Goal: Task Accomplishment & Management: Manage account settings

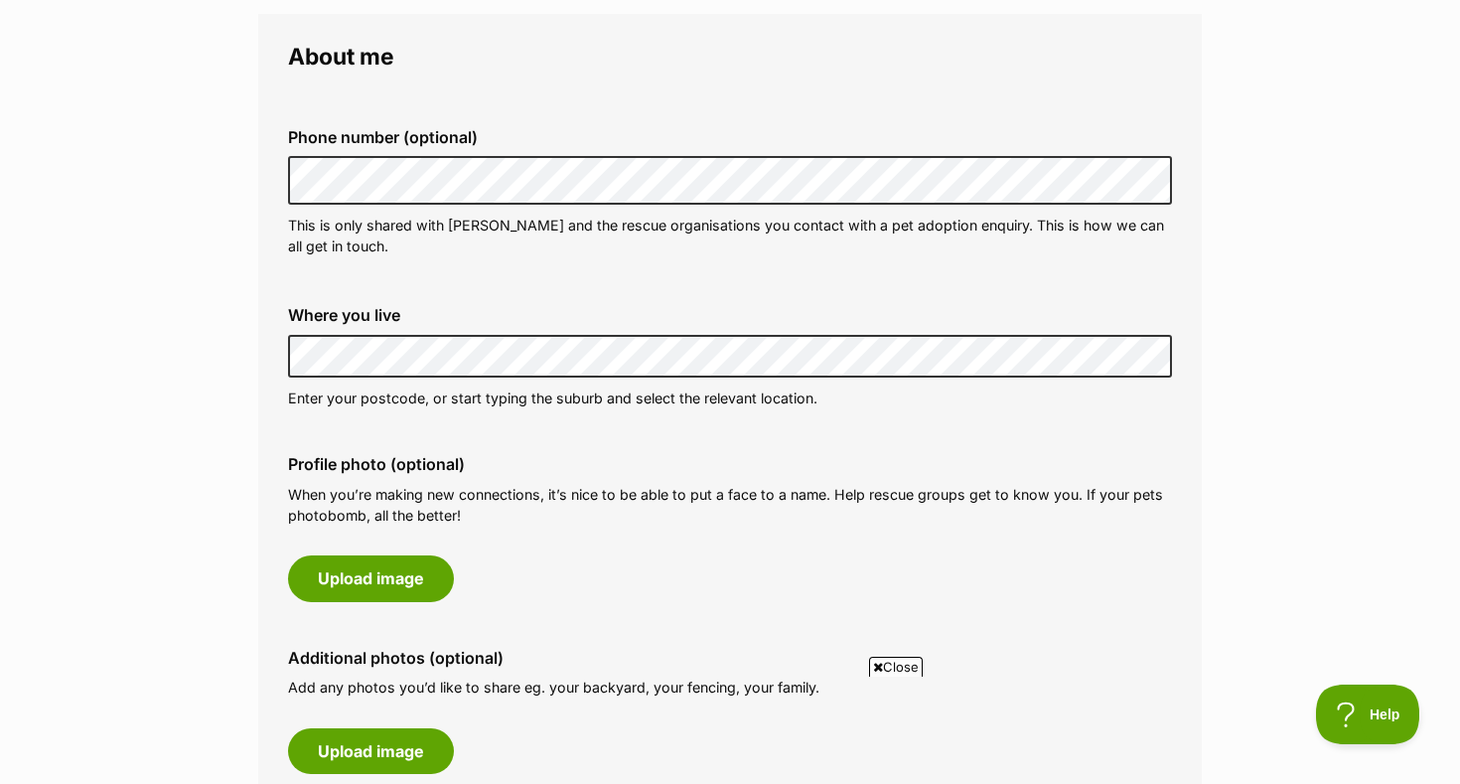
scroll to position [594, 0]
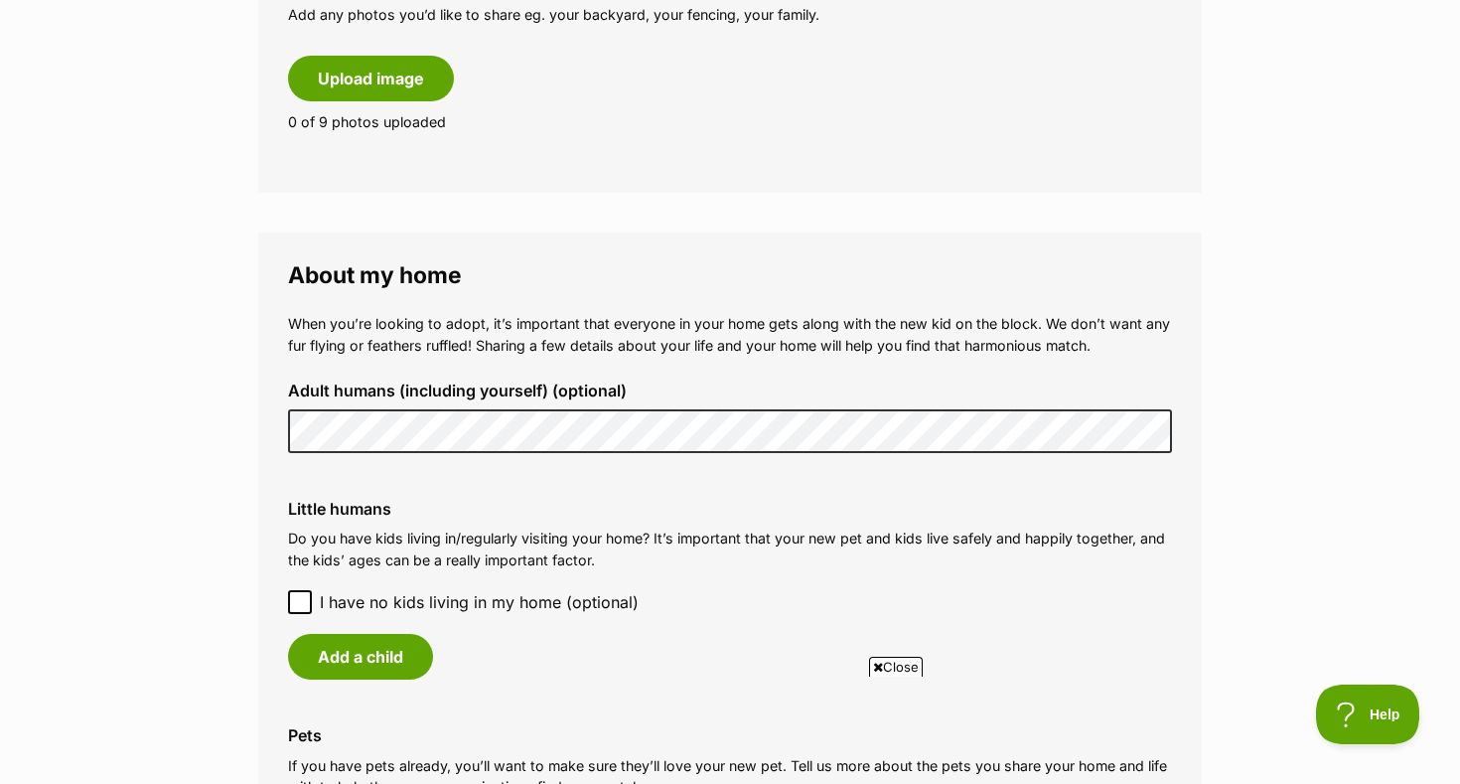
scroll to position [1344, 0]
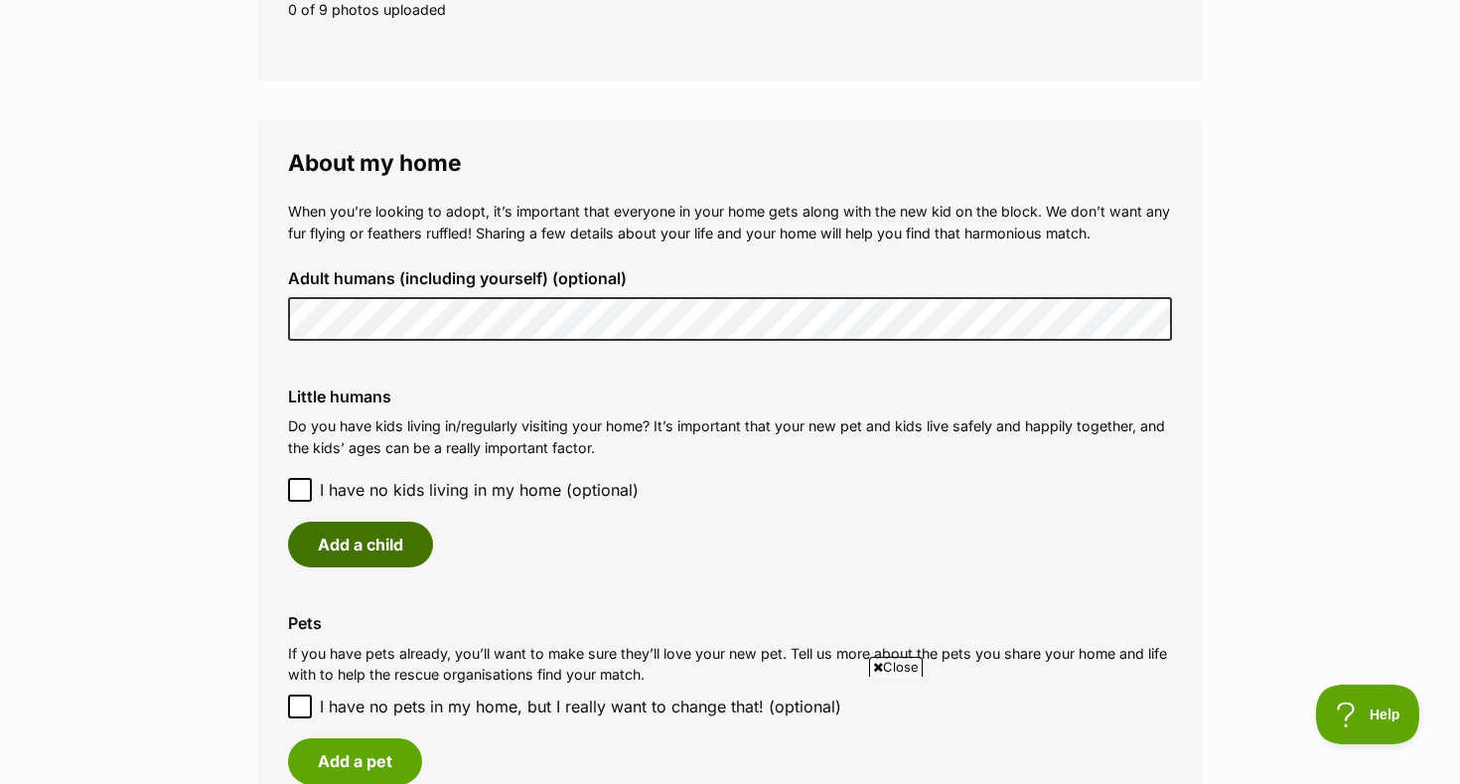
click at [328, 546] on button "Add a child" at bounding box center [360, 544] width 145 height 46
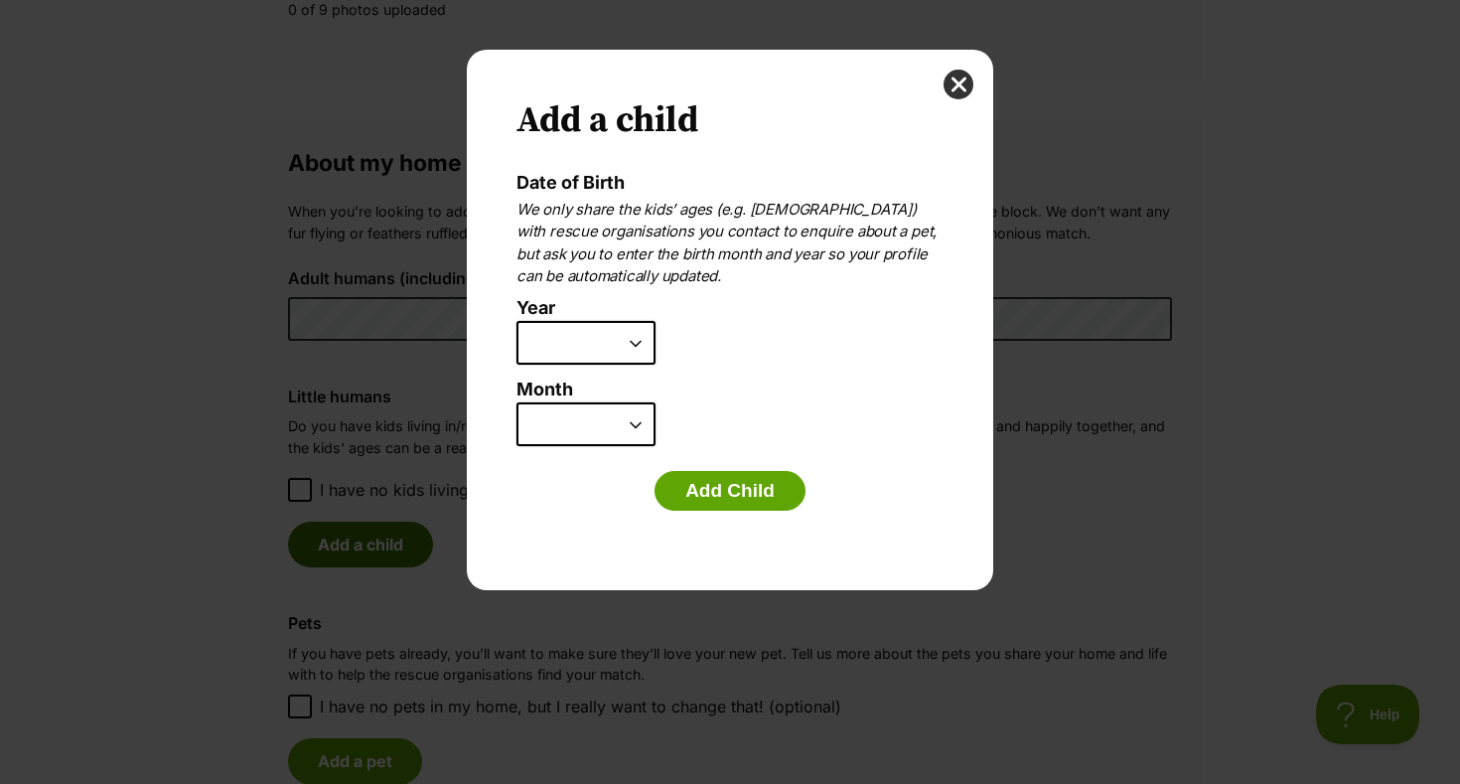
scroll to position [0, 0]
click at [547, 346] on select "2025 2024 2023 2022 2021 2020 2019 2018 2017 2016 2015 2014 2013 2012 2011 2010…" at bounding box center [585, 343] width 139 height 44
select select "2011"
click at [516, 321] on select "2025 2024 2023 2022 2021 2020 2019 2018 2017 2016 2015 2014 2013 2012 2011 2010…" at bounding box center [585, 343] width 139 height 44
click at [627, 432] on select "January February March April May June July August September October November De…" at bounding box center [585, 424] width 139 height 44
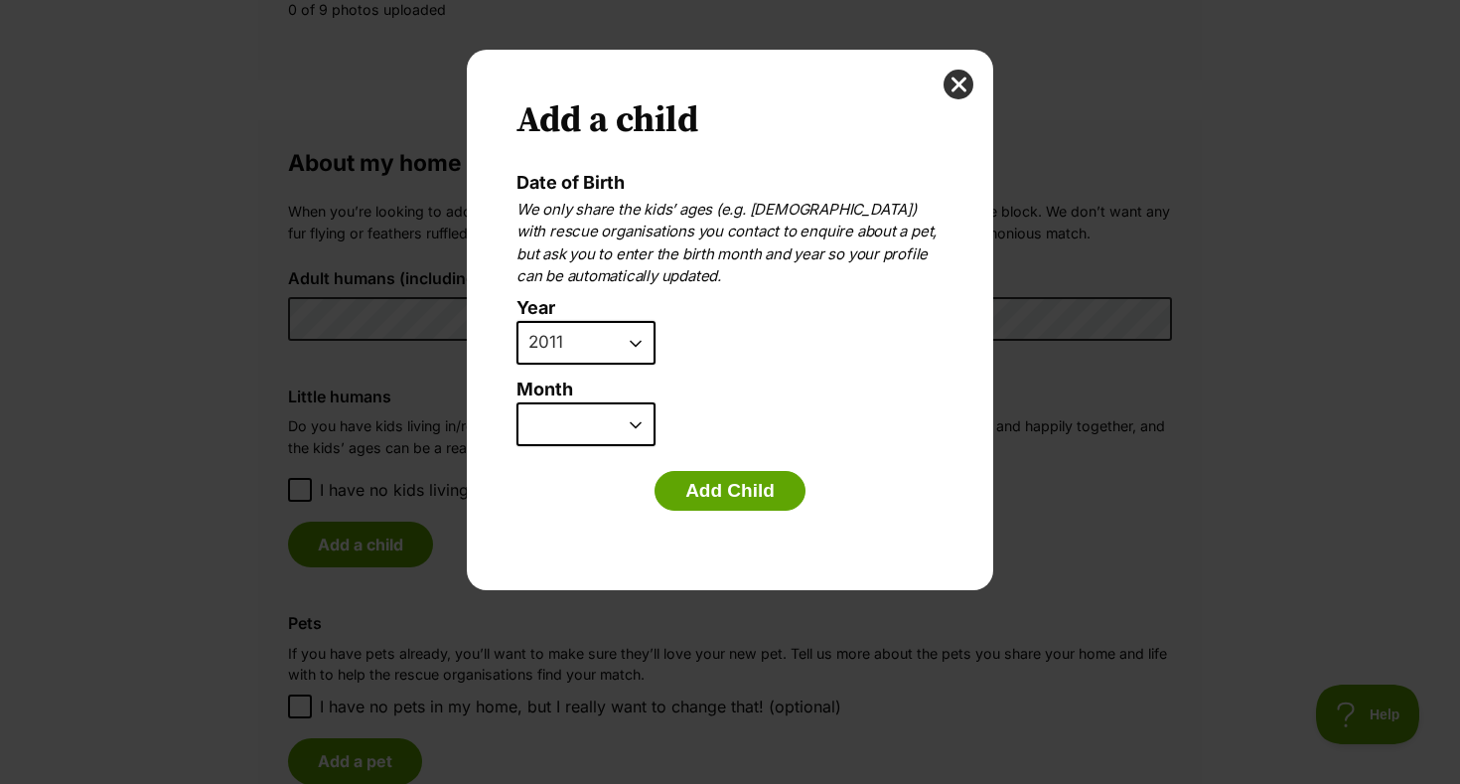
select select "4"
click at [516, 402] on select "January February March April May June July August September October November De…" at bounding box center [585, 424] width 139 height 44
click at [684, 481] on button "Add Child" at bounding box center [730, 491] width 151 height 40
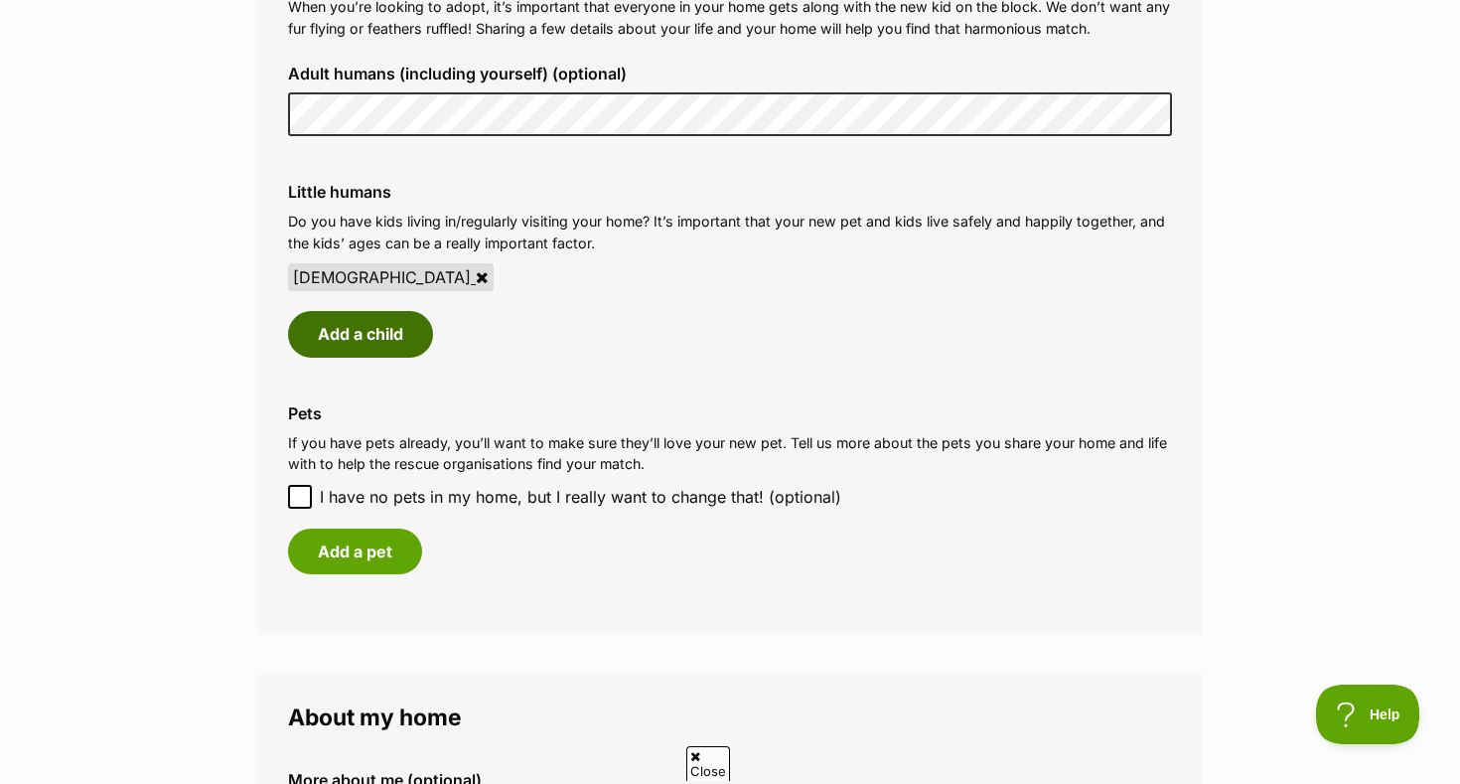
scroll to position [1549, 0]
click at [355, 560] on button "Add a pet" at bounding box center [355, 550] width 134 height 46
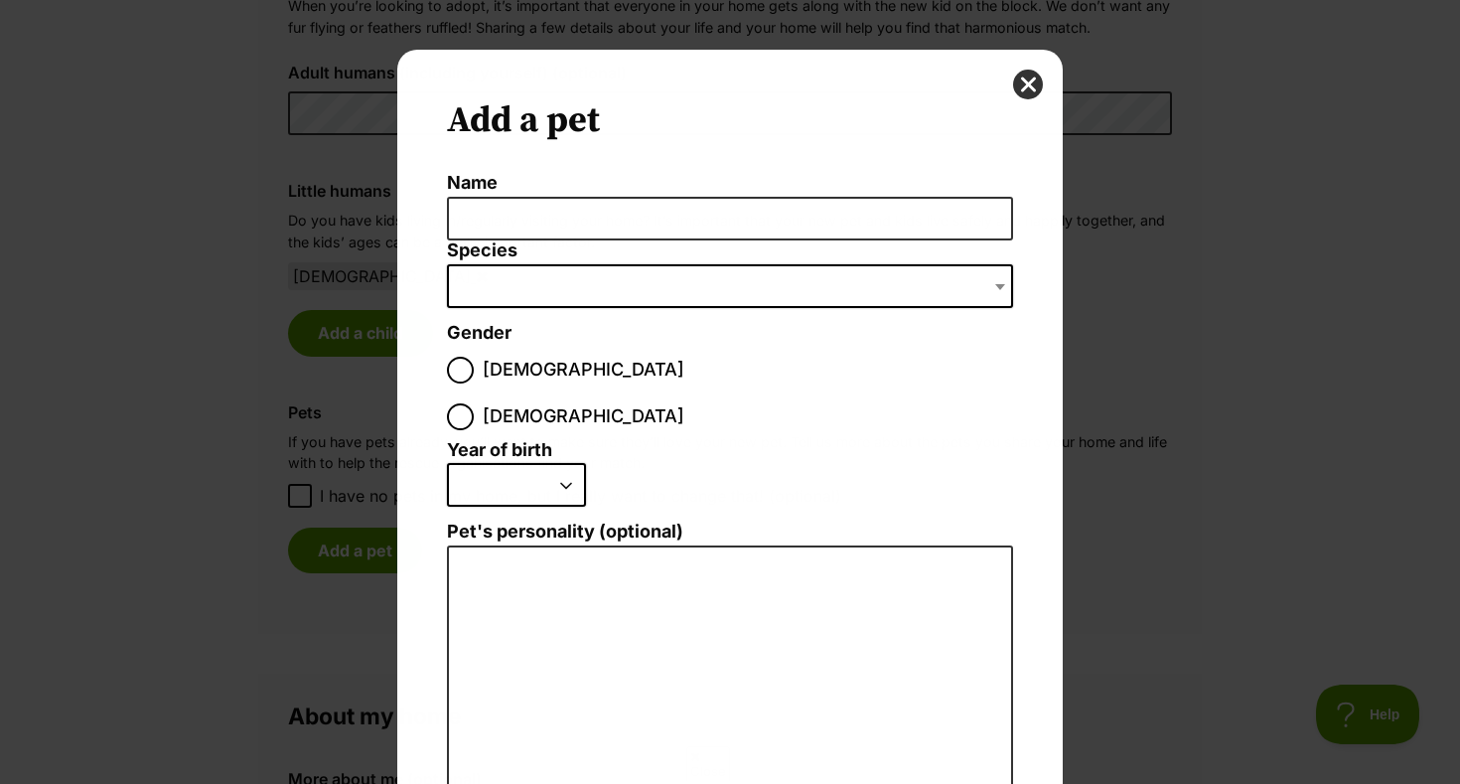
scroll to position [0, 0]
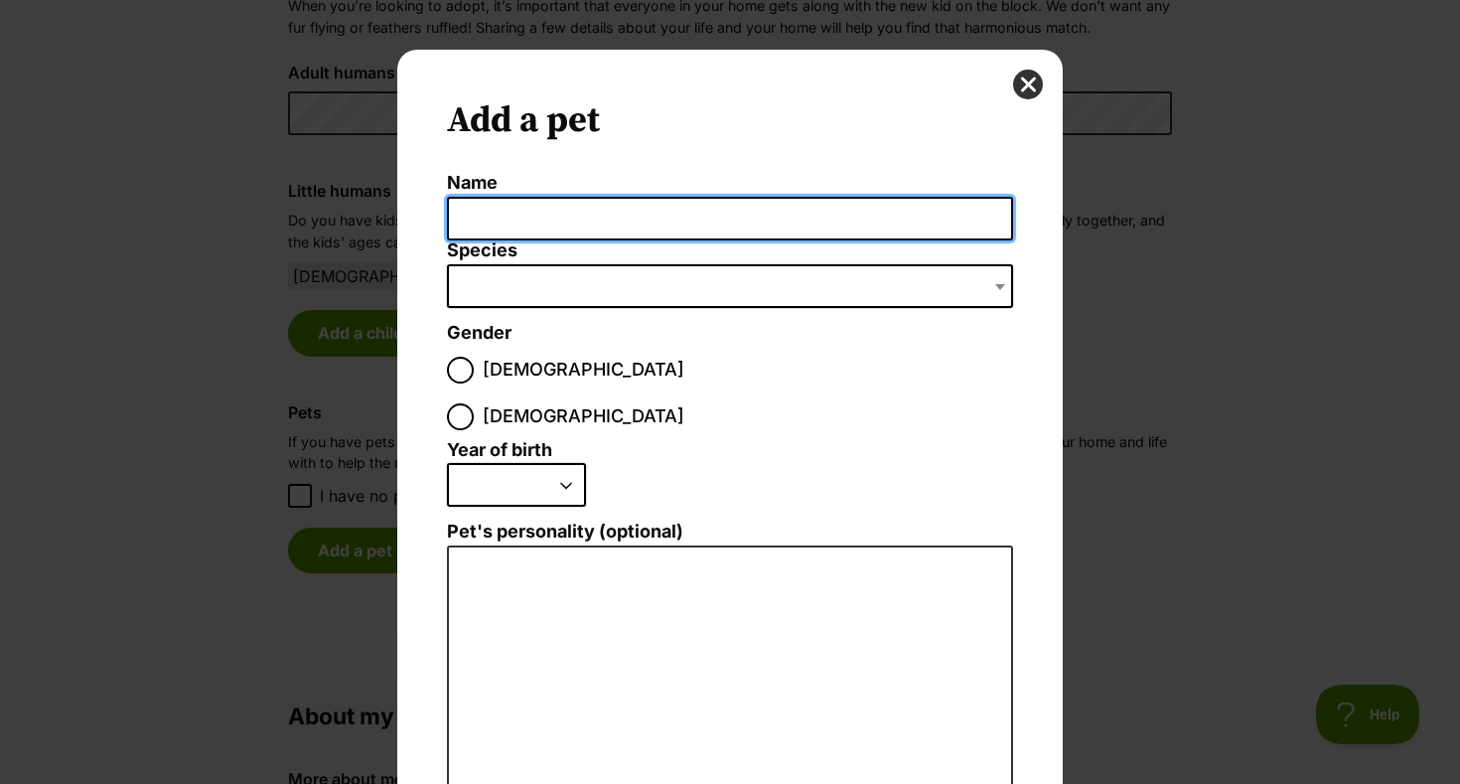
click at [585, 214] on input "Name" at bounding box center [730, 219] width 566 height 45
type input "Chester"
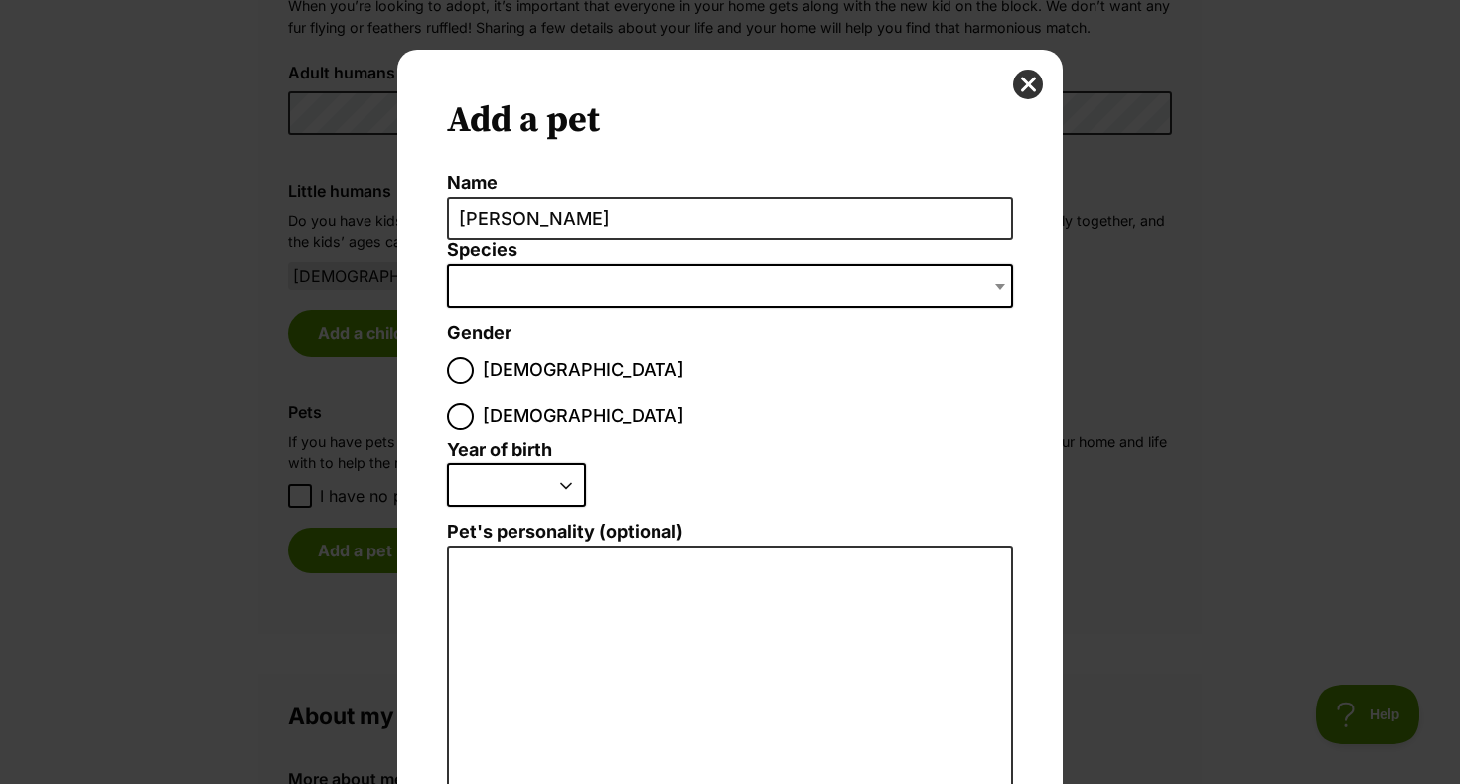
click at [565, 282] on span "Dialog Window - Close (Press escape to close)" at bounding box center [730, 286] width 566 height 44
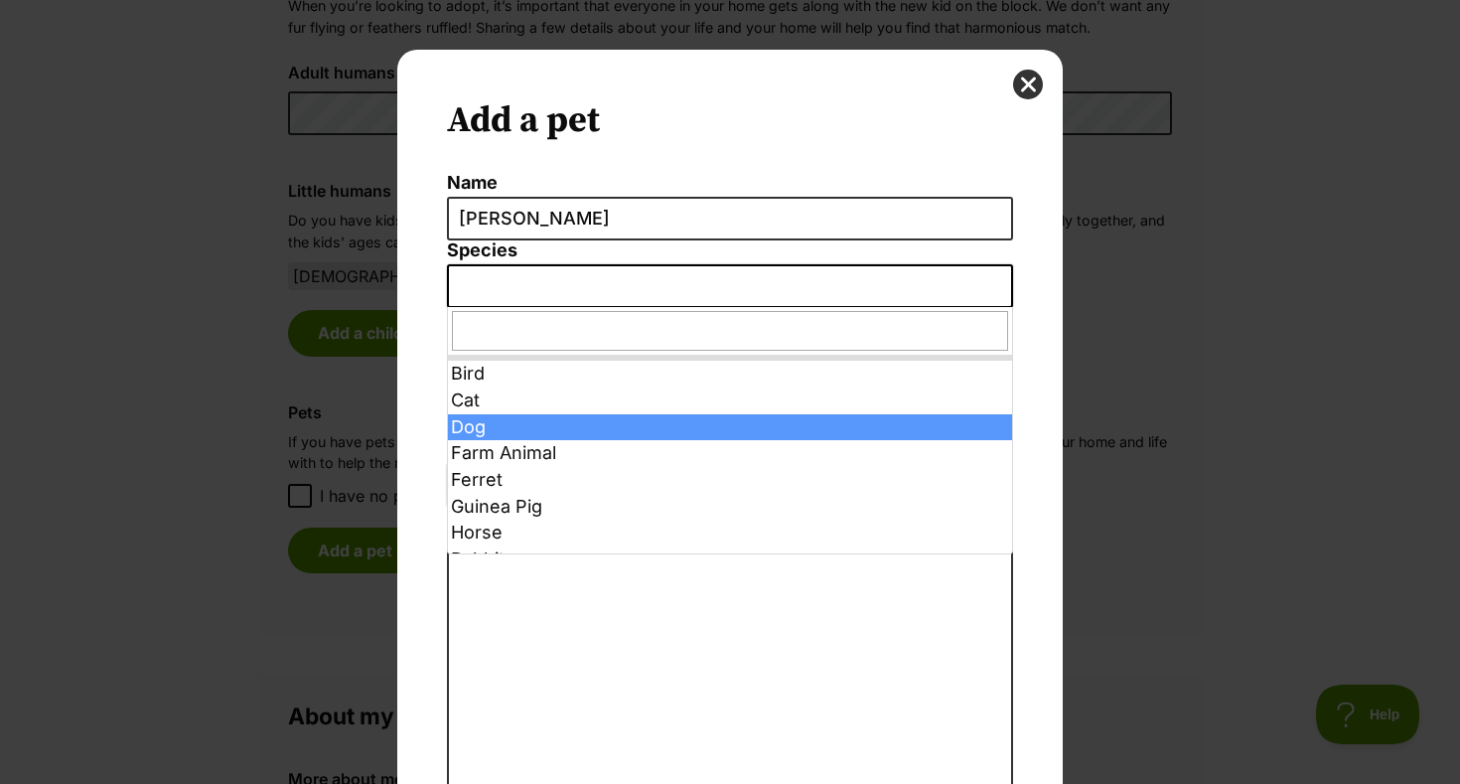
select select "1"
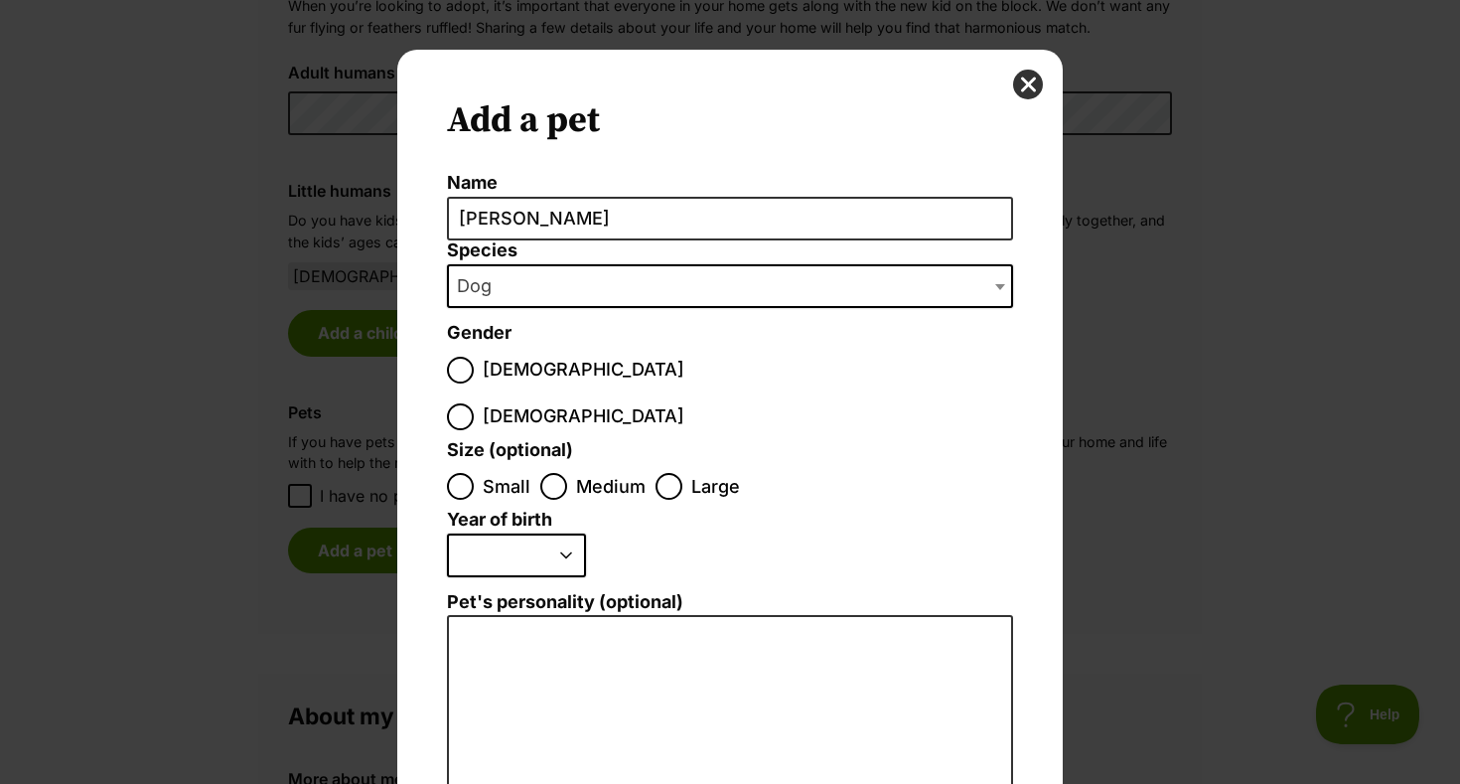
click at [487, 367] on span "Male" at bounding box center [584, 370] width 202 height 27
click at [474, 367] on input "Male" at bounding box center [460, 370] width 27 height 27
radio input "true"
click at [579, 473] on span "Medium" at bounding box center [611, 486] width 70 height 27
click at [567, 473] on input "Medium" at bounding box center [553, 486] width 27 height 27
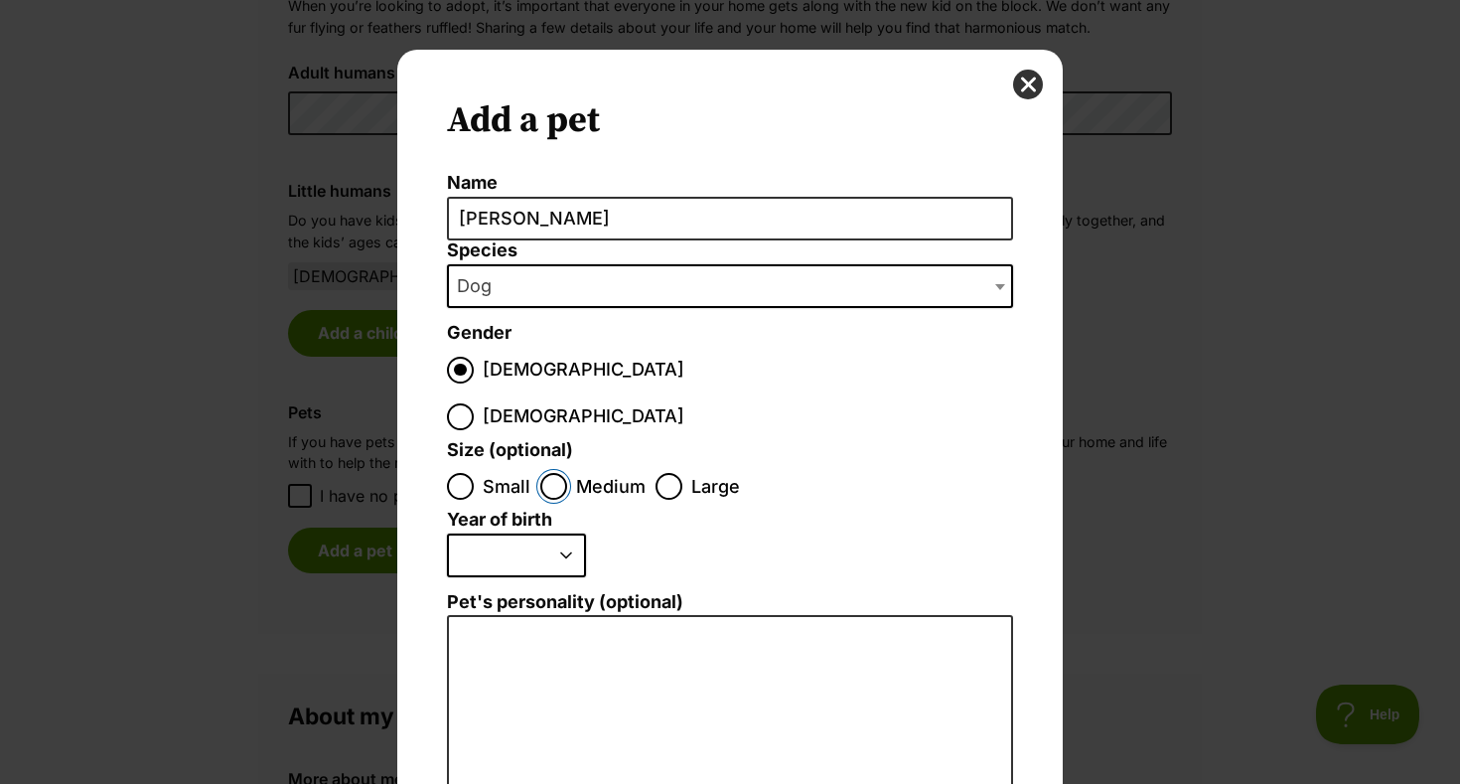
radio input "true"
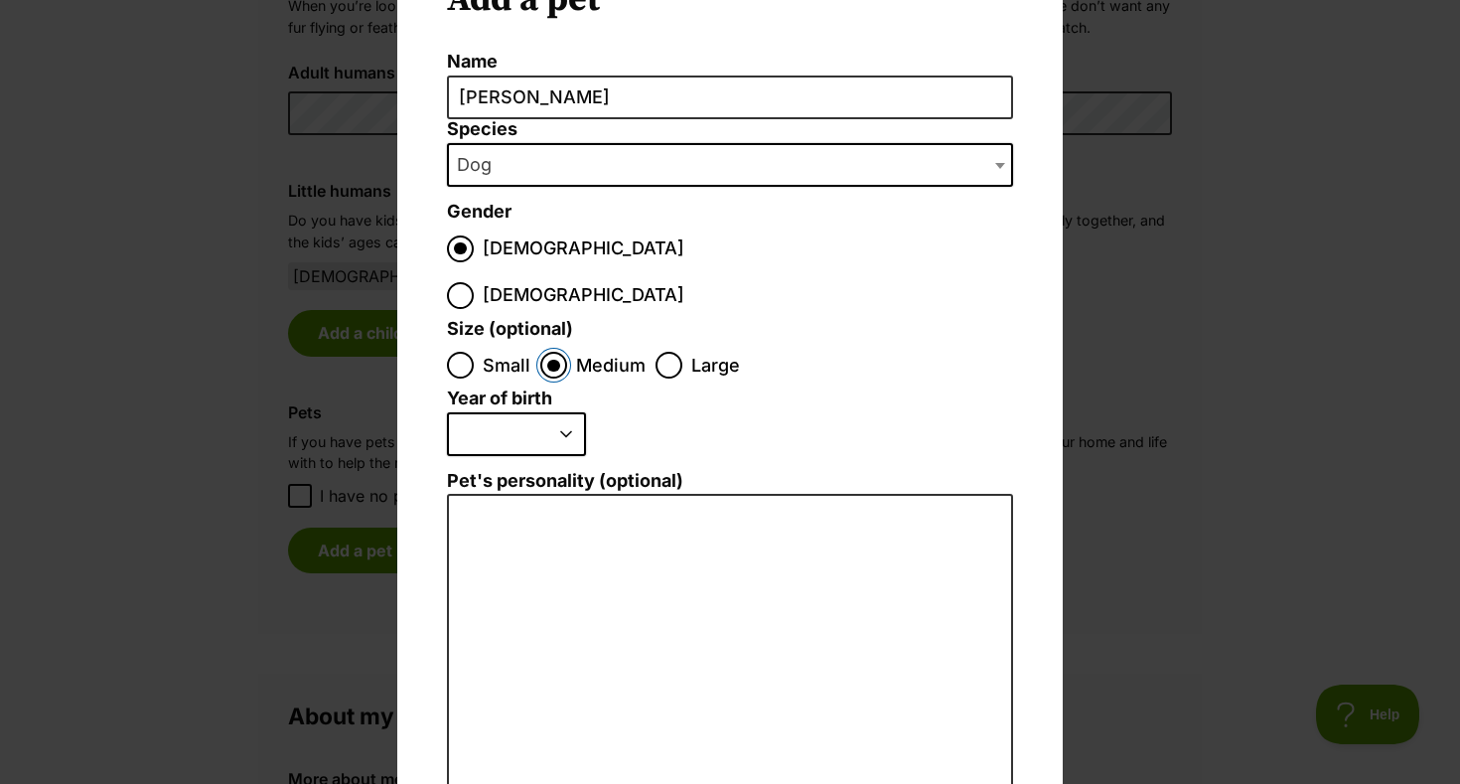
scroll to position [124, 0]
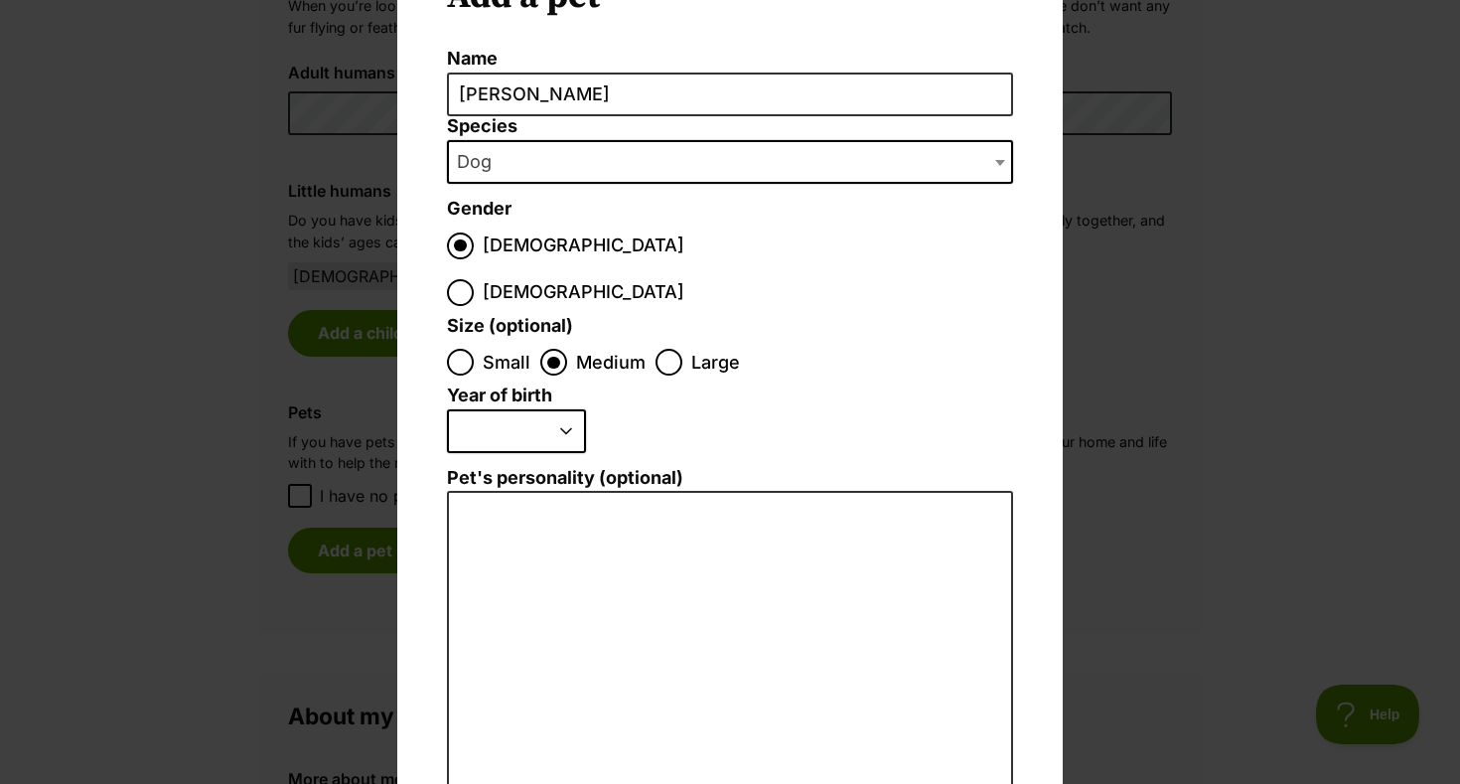
click at [548, 409] on select "2025 2024 2023 2022 2021 2020 2019 2018 2017 2016 2015 2014 2013 2012 2011 2010…" at bounding box center [516, 431] width 139 height 44
select select "2021"
click at [447, 409] on select "2025 2024 2023 2022 2021 2020 2019 2018 2017 2016 2015 2014 2013 2012 2011 2010…" at bounding box center [516, 431] width 139 height 44
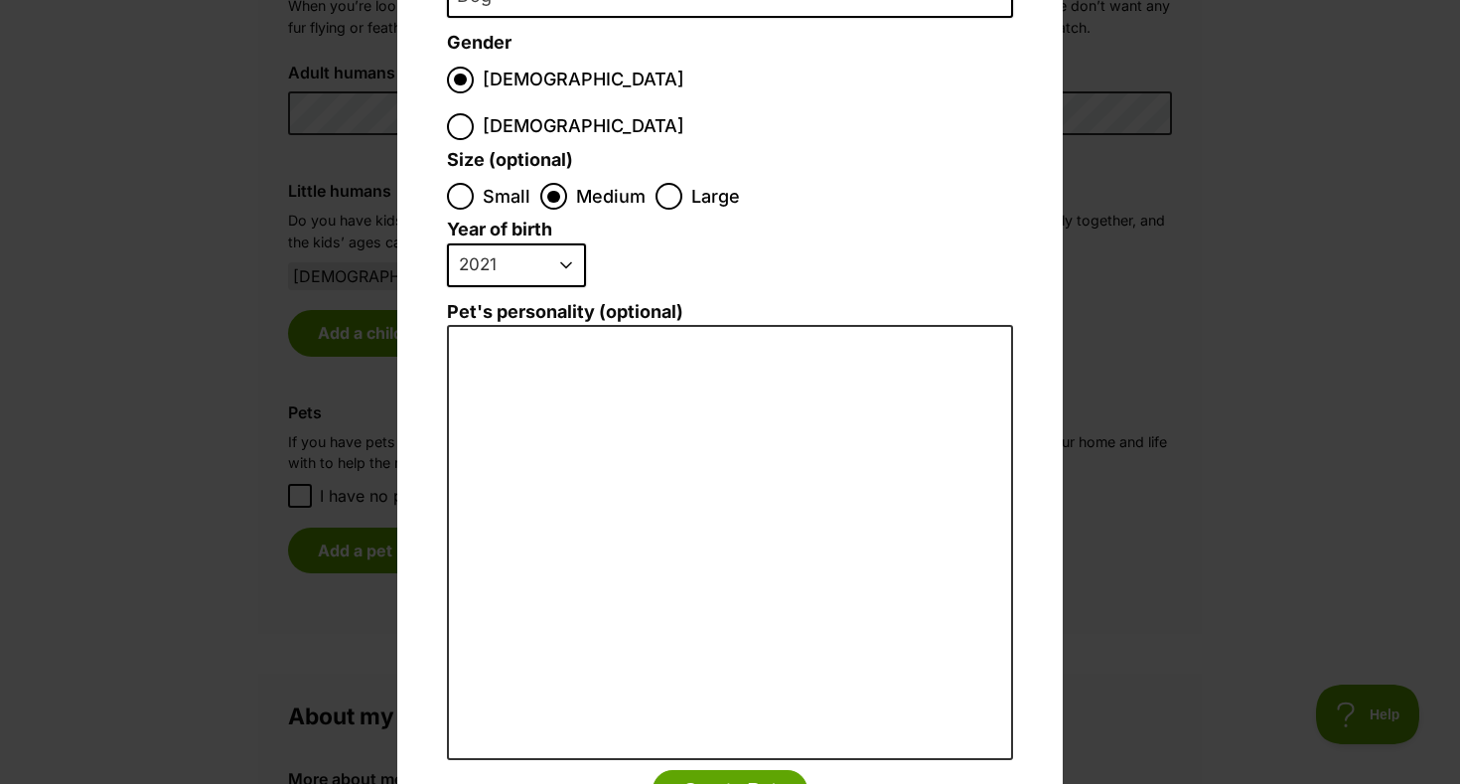
scroll to position [349, 0]
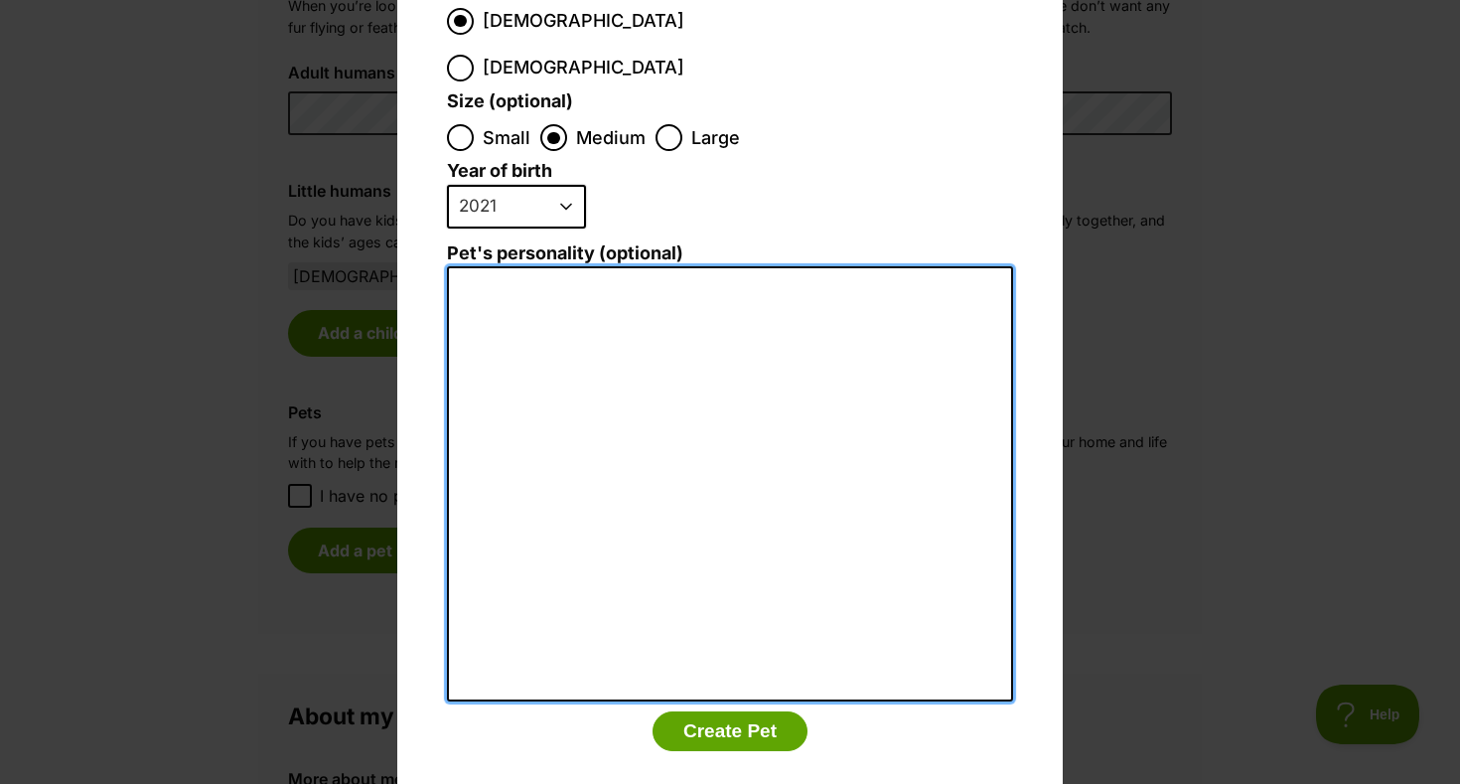
click at [612, 378] on textarea "Pet's personality (optional)" at bounding box center [730, 483] width 566 height 435
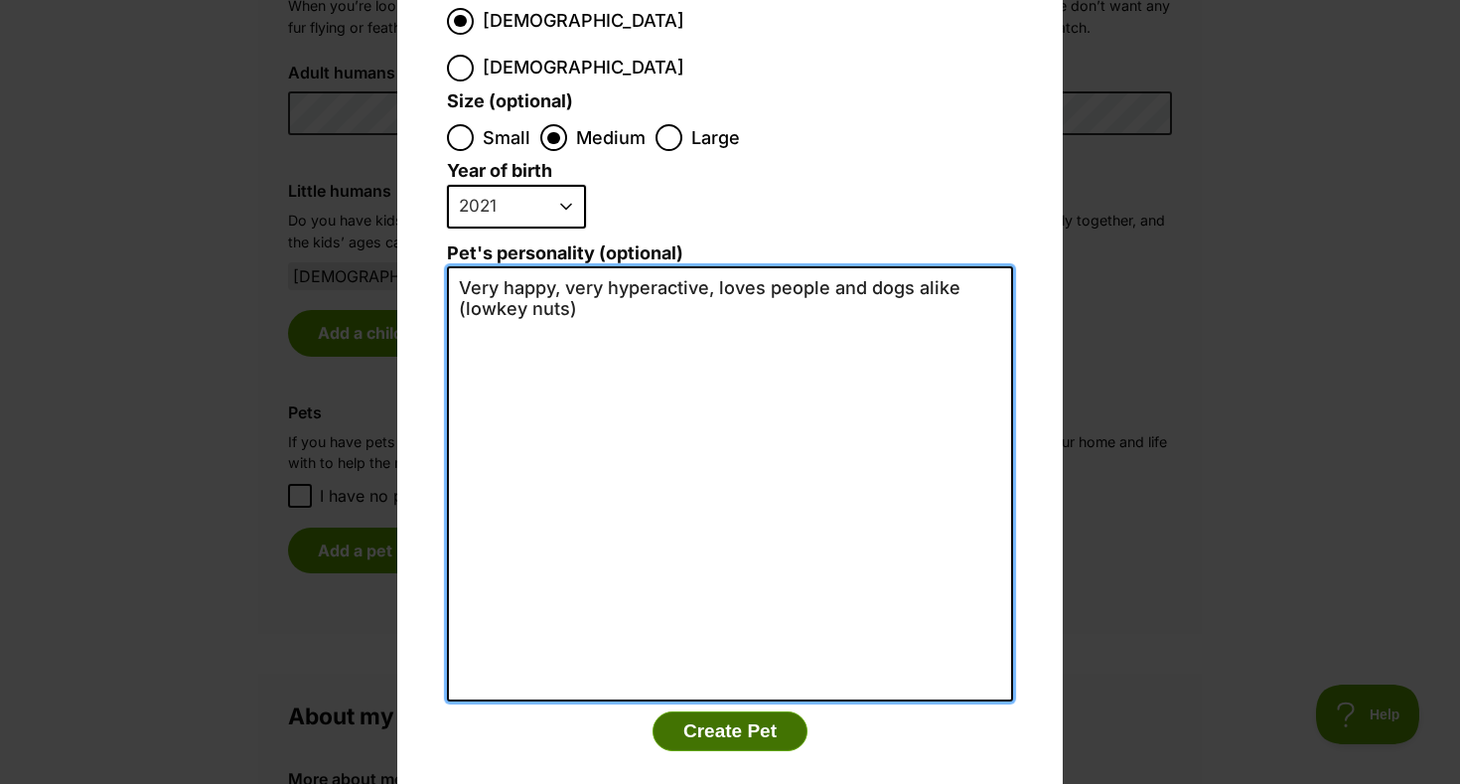
type textarea "Very happy, very hyperactive, loves people and dogs alike (lowkey nuts)"
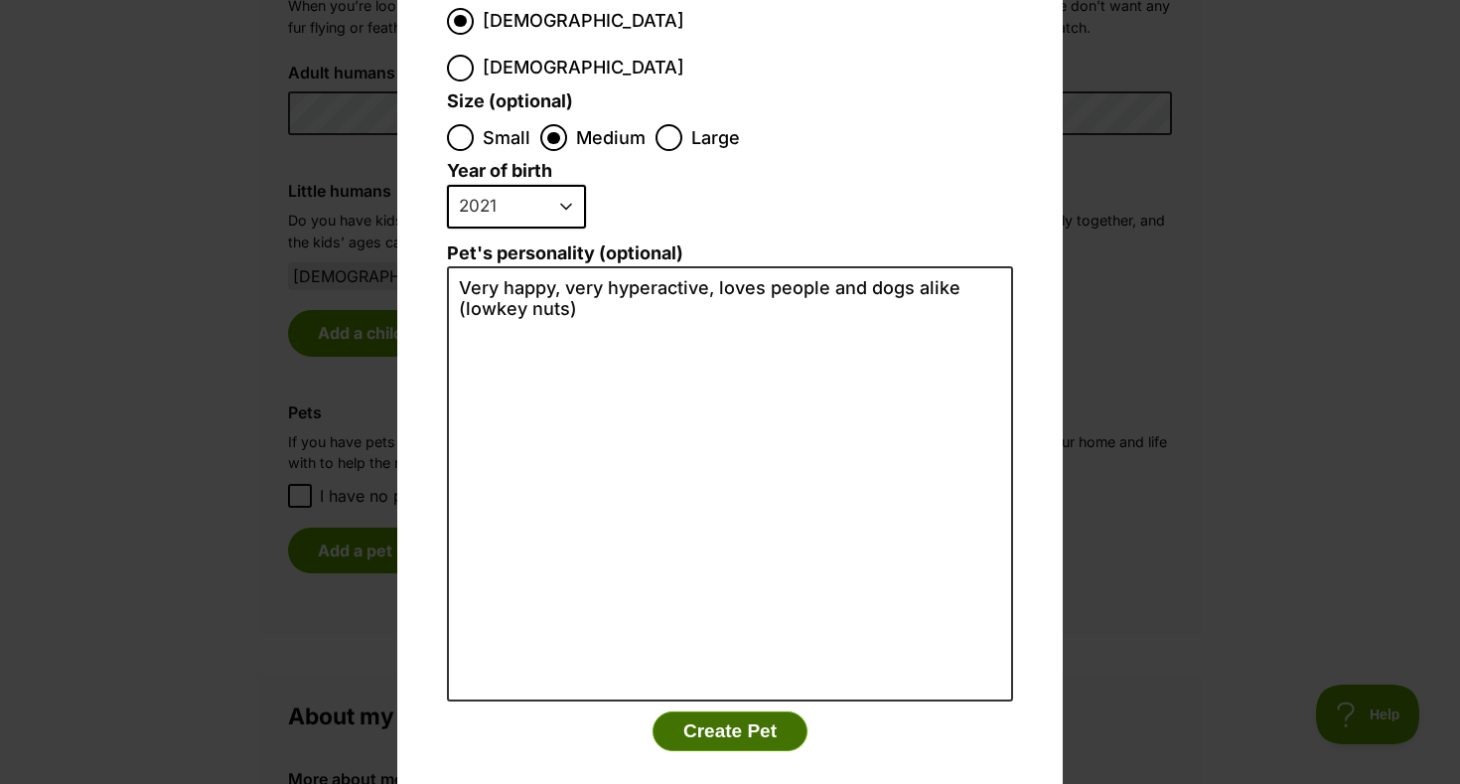
click at [747, 711] on button "Create Pet" at bounding box center [730, 731] width 155 height 40
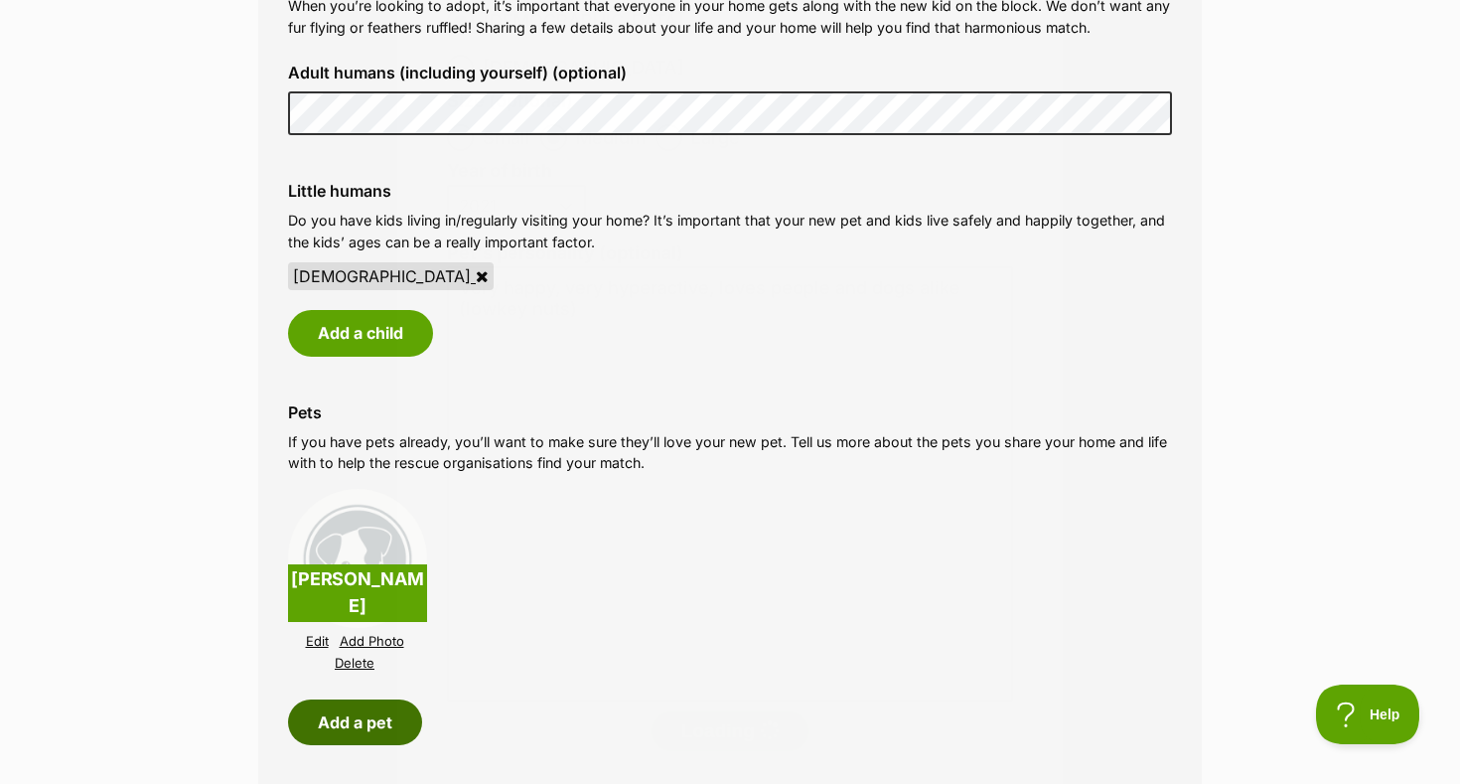
scroll to position [1549, 0]
click at [359, 717] on button "Add a pet" at bounding box center [355, 722] width 134 height 46
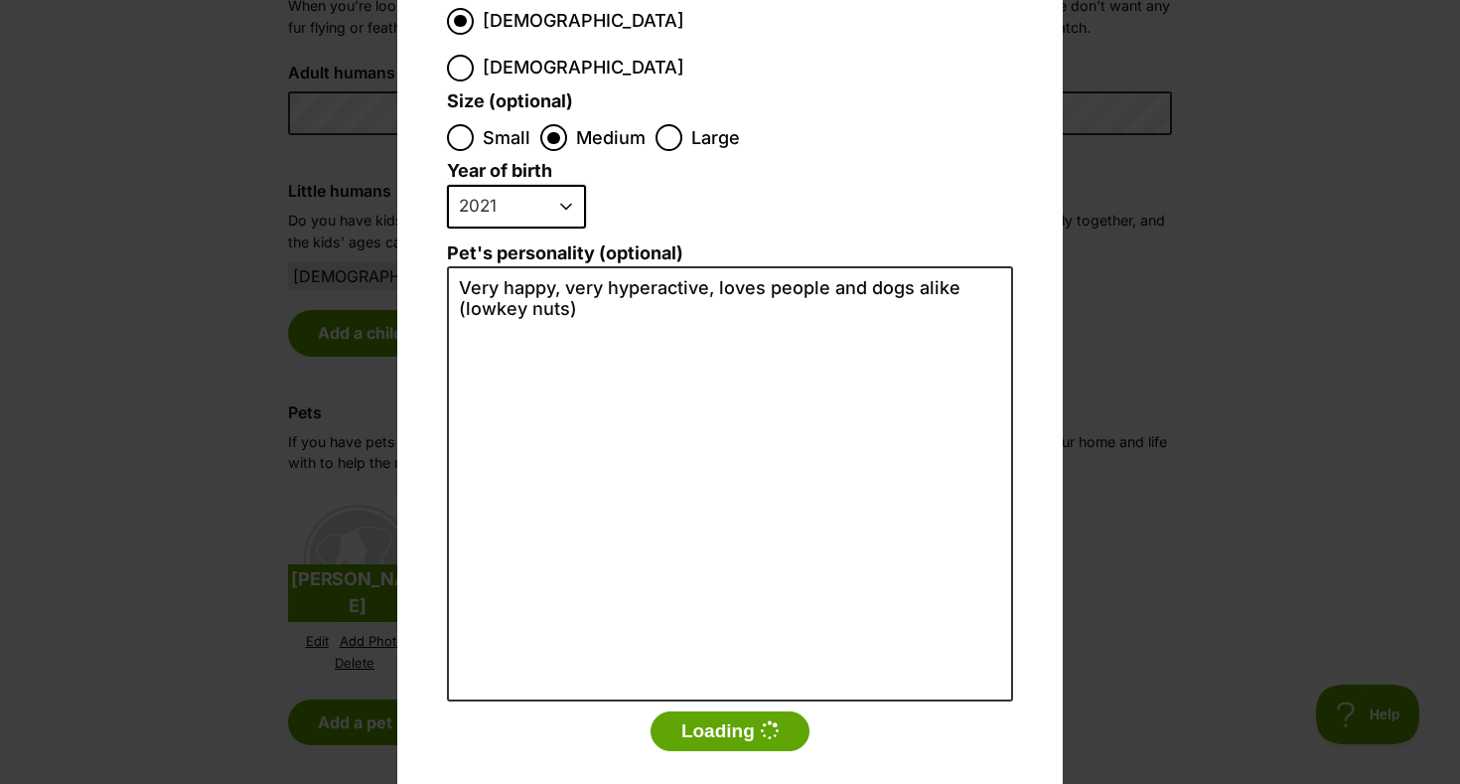
scroll to position [0, 0]
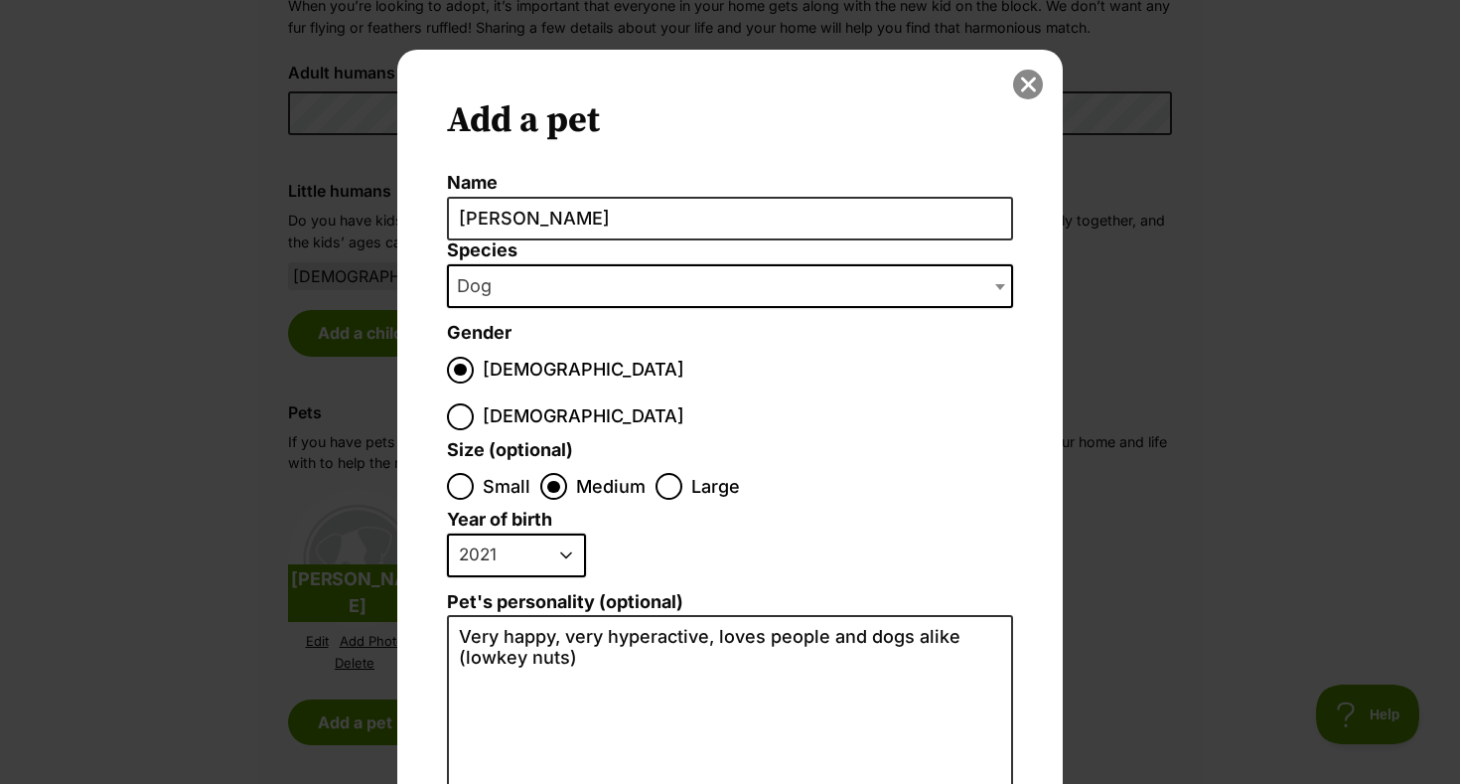
click at [1024, 84] on button "close" at bounding box center [1028, 85] width 30 height 30
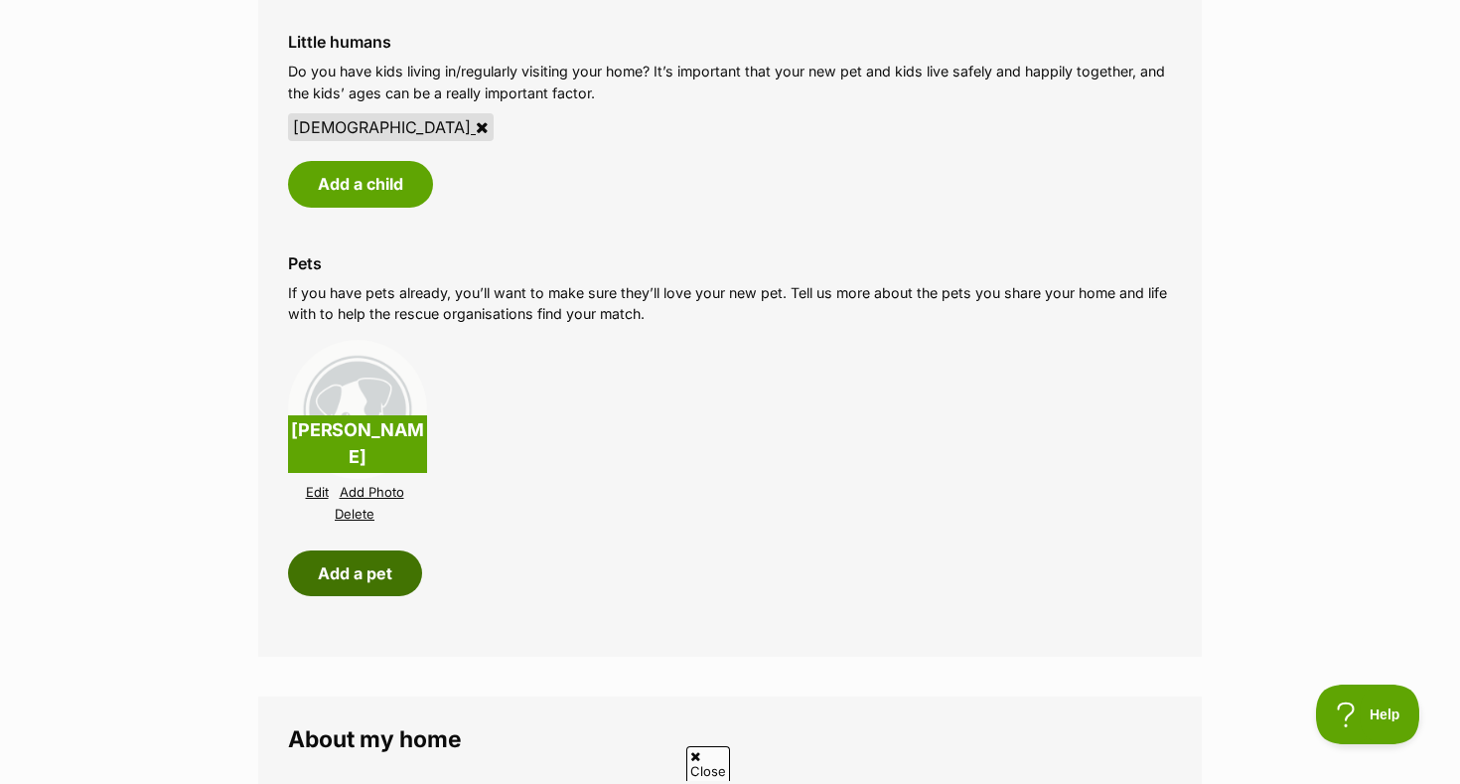
scroll to position [1712, 0]
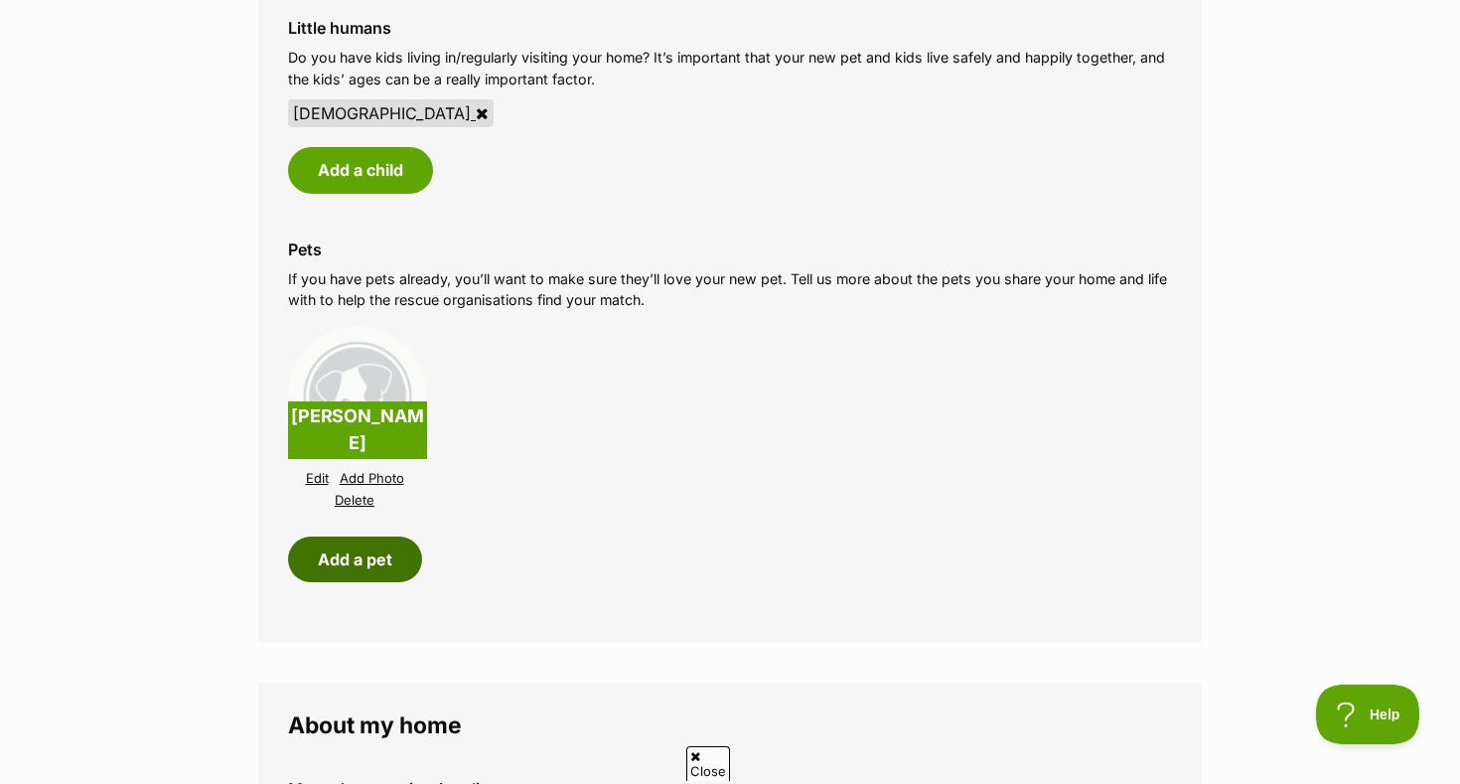
click at [357, 560] on button "Add a pet" at bounding box center [355, 559] width 134 height 46
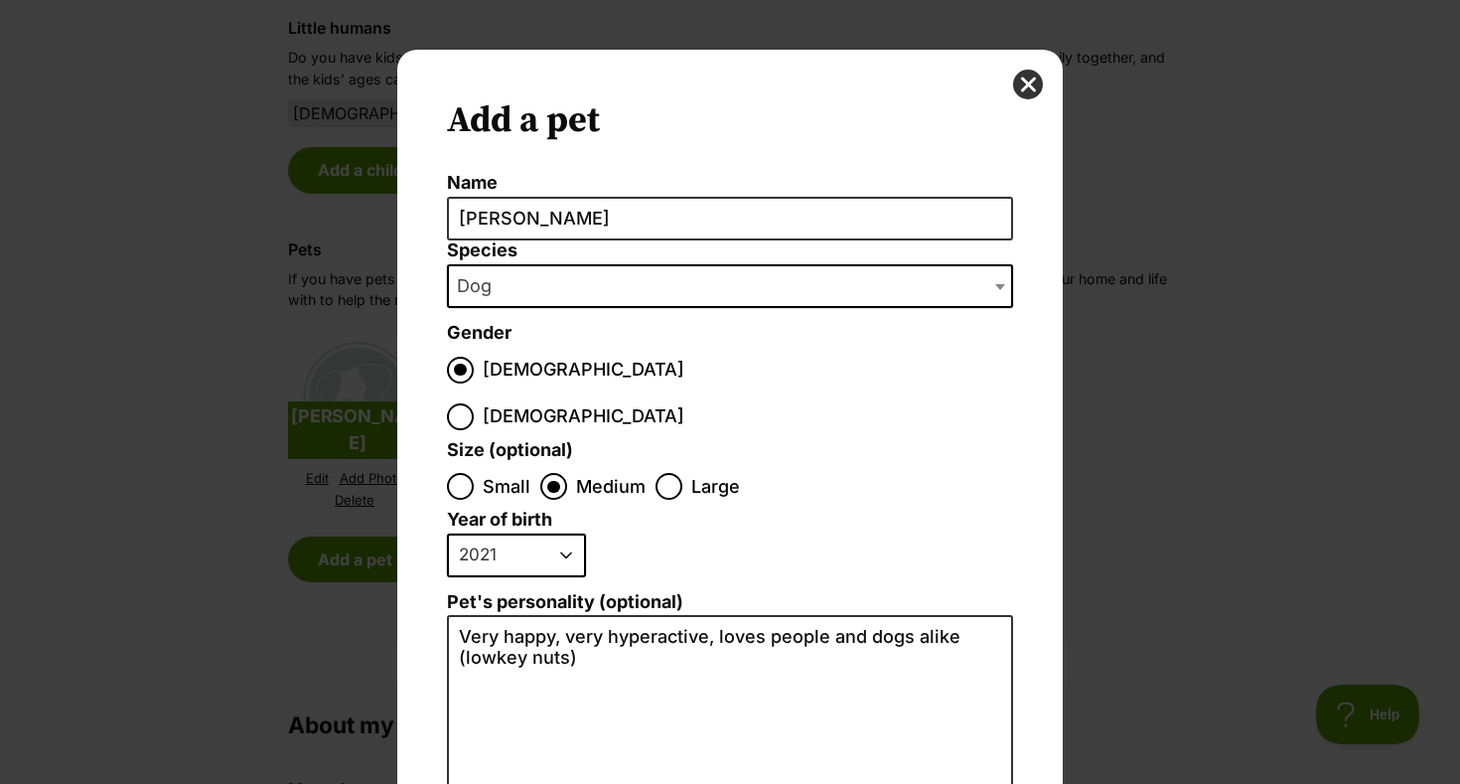
scroll to position [0, 0]
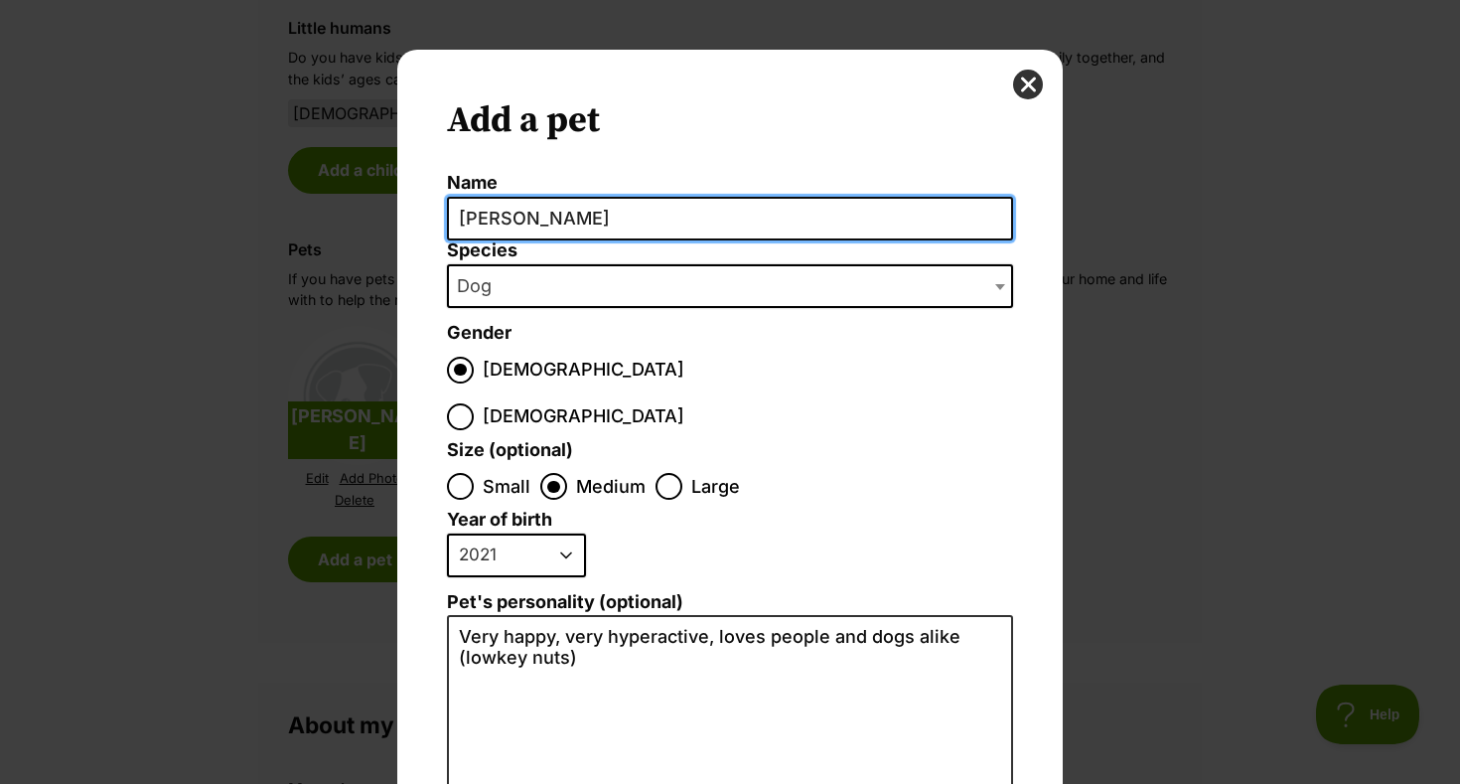
click at [596, 221] on input "Chester" at bounding box center [730, 219] width 566 height 45
type input "Monty"
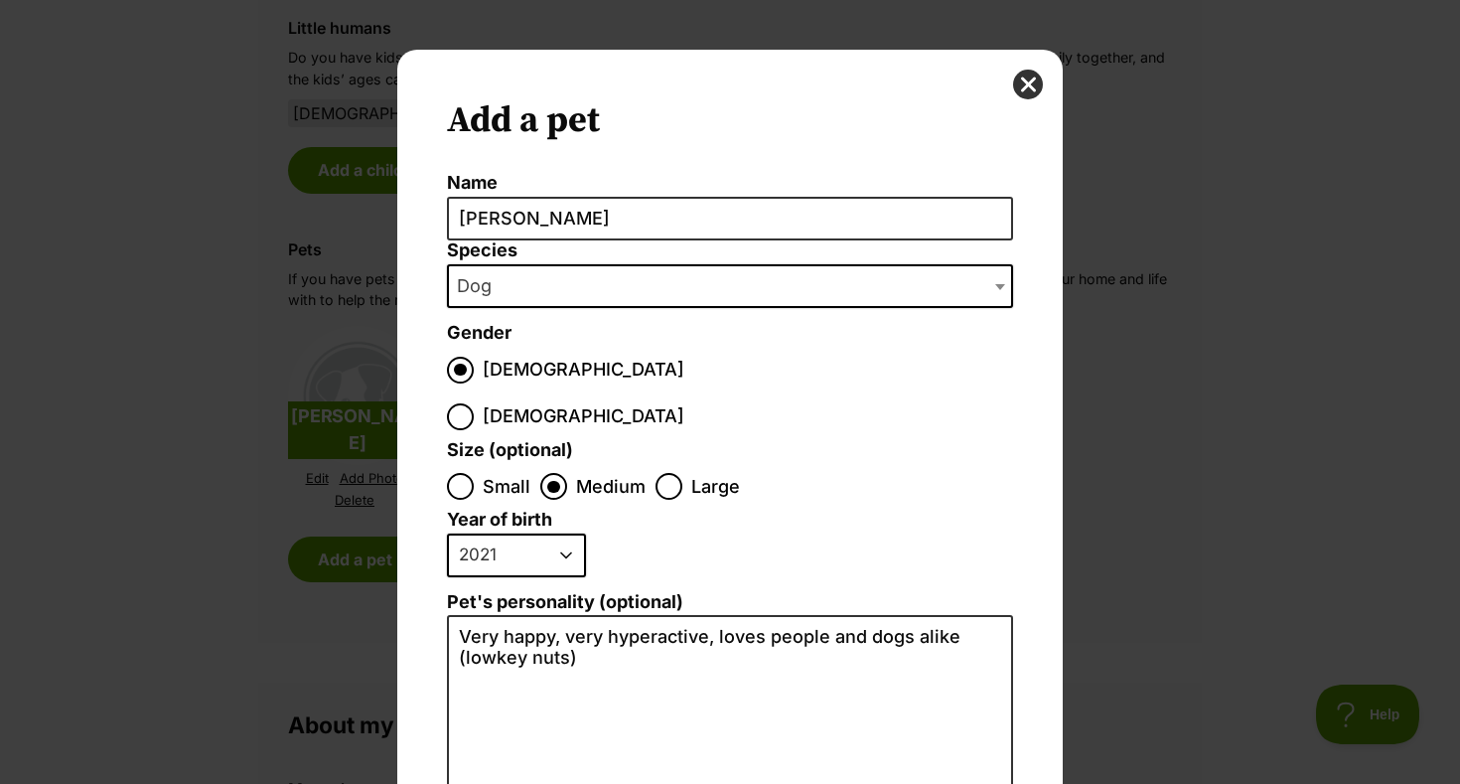
click at [535, 285] on span "Dog" at bounding box center [730, 286] width 566 height 44
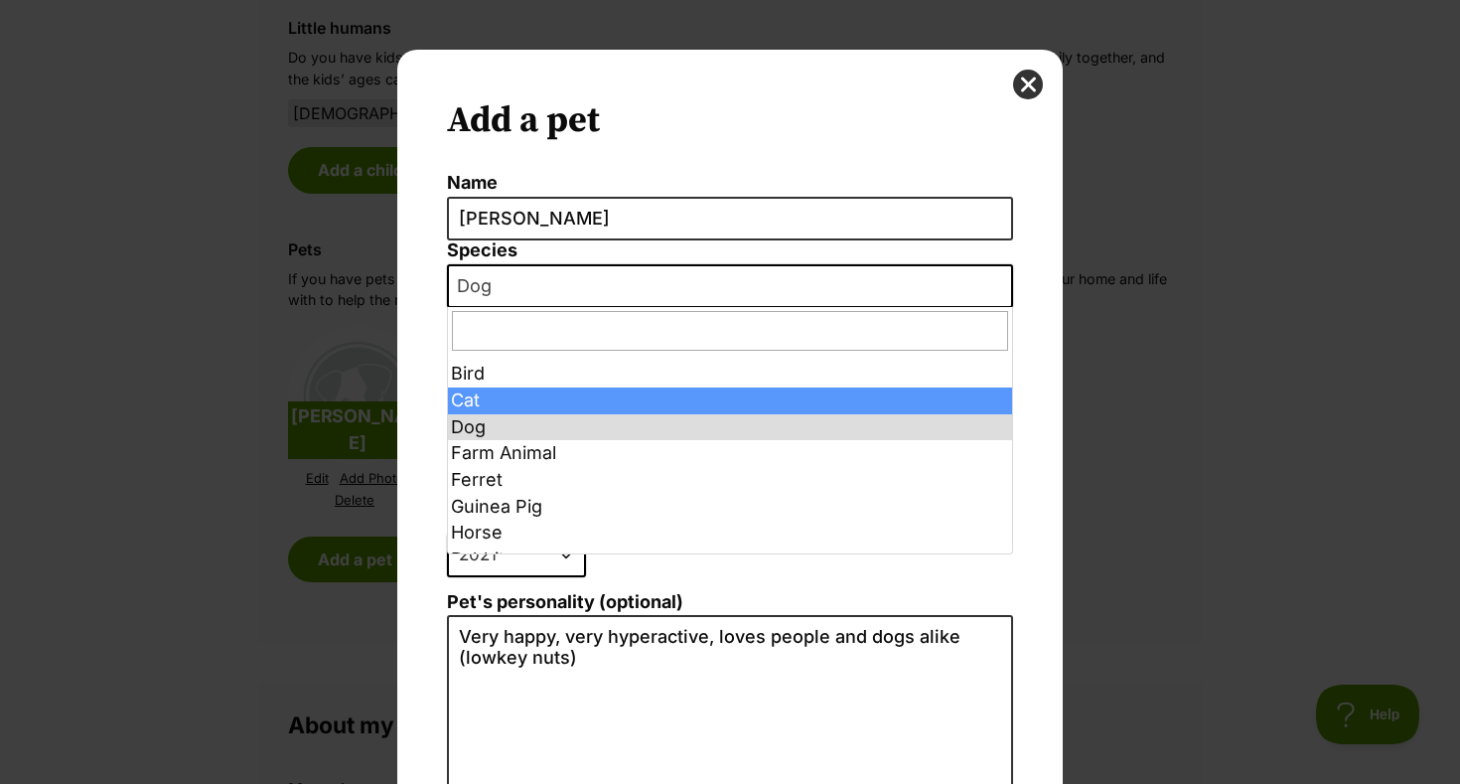
select select "2"
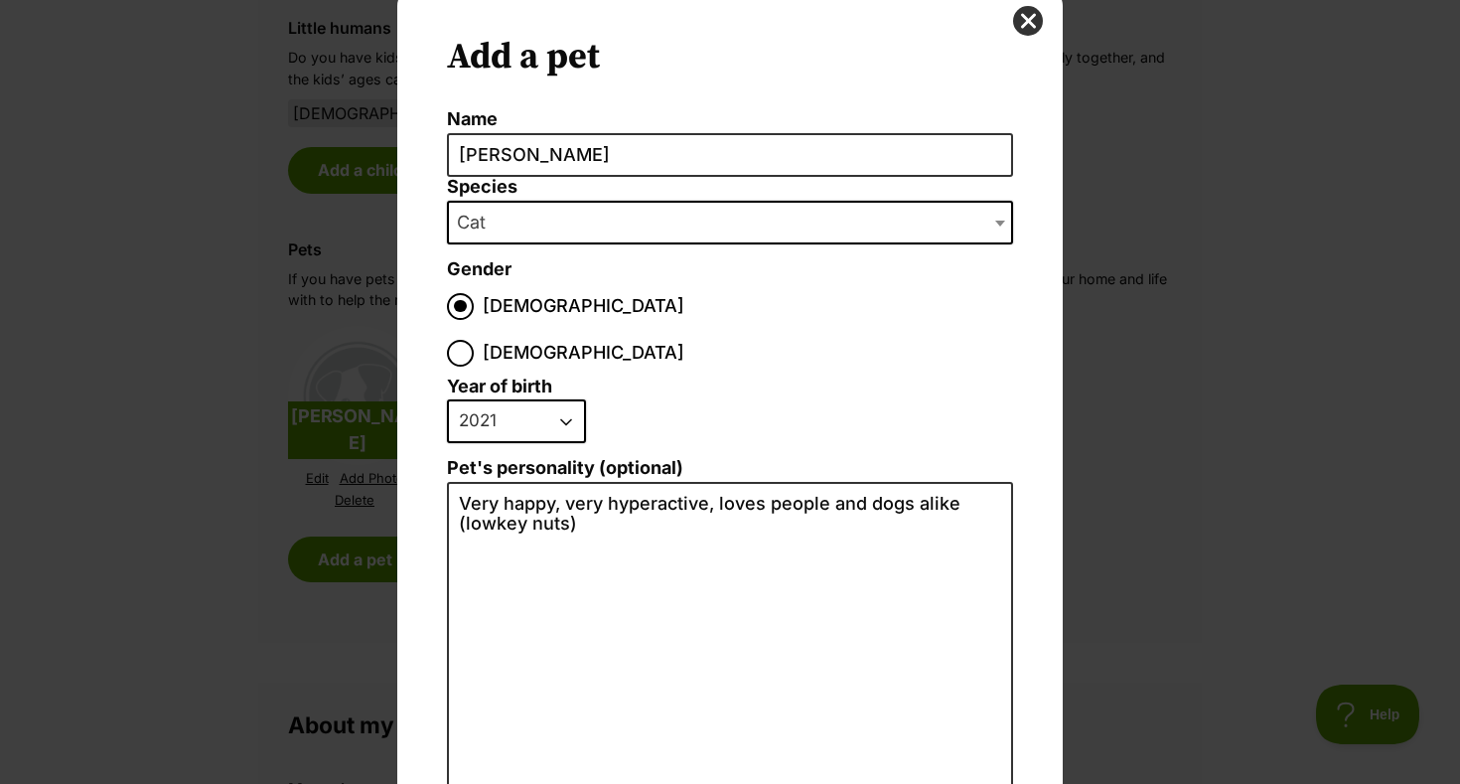
scroll to position [69, 0]
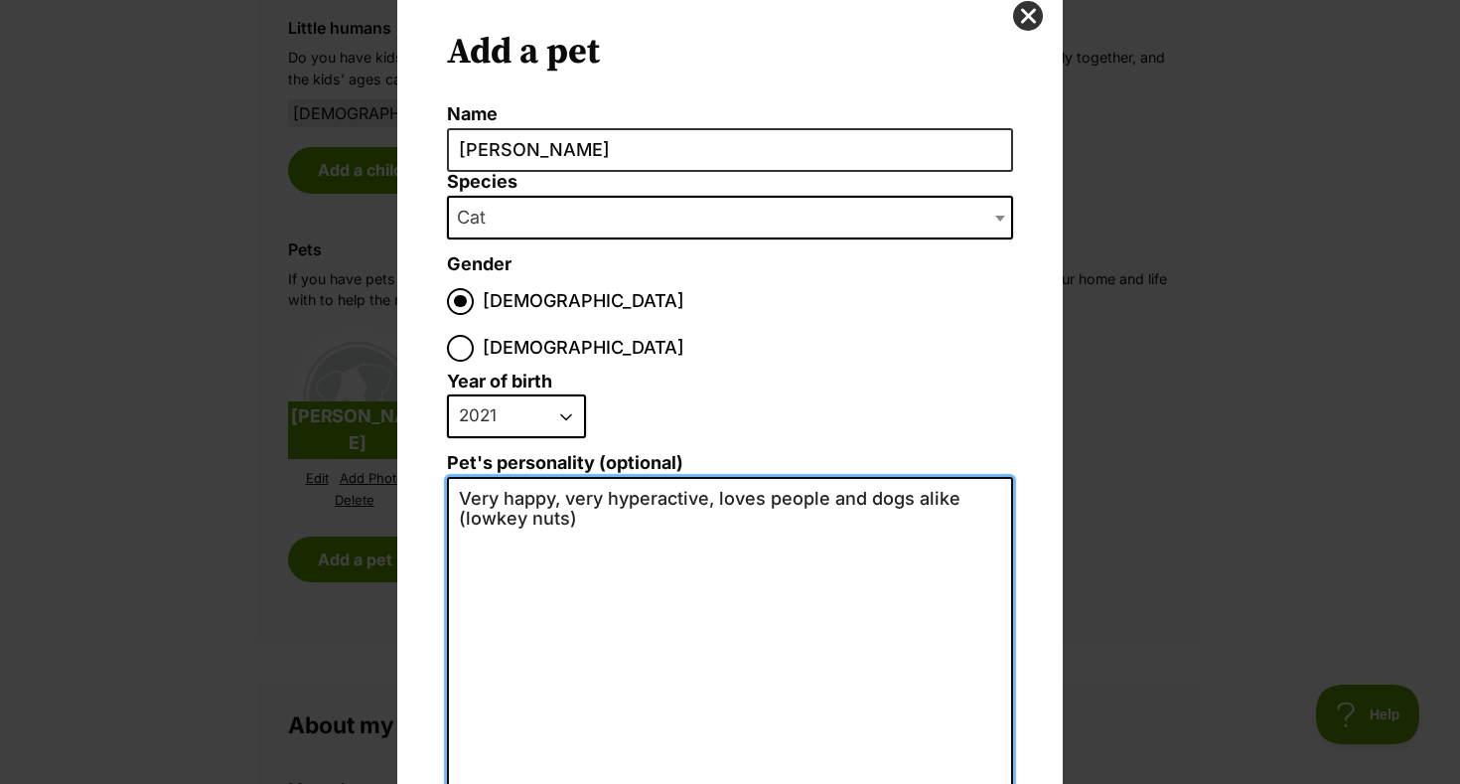
click at [530, 477] on textarea "Very happy, very hyperactive, loves people and dogs alike (lowkey nuts)" at bounding box center [730, 694] width 566 height 435
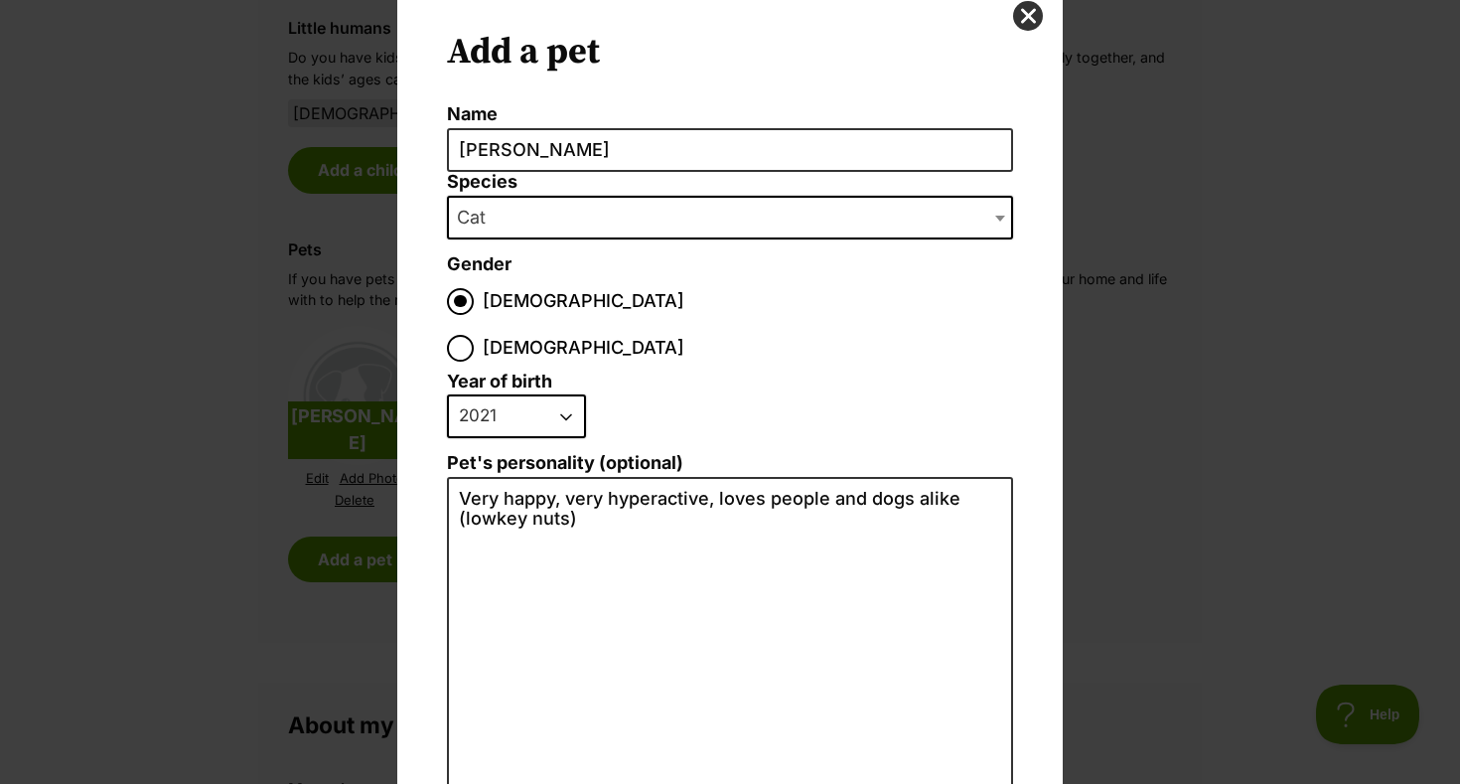
click at [530, 394] on select "2025 2024 2023 2022 2021 2020 2019 2018 2017 2016 2015 2014 2013 2012 2011 2010…" at bounding box center [516, 416] width 139 height 44
select select "2018"
click at [447, 394] on select "2025 2024 2023 2022 2021 2020 2019 2018 2017 2016 2015 2014 2013 2012 2011 2010…" at bounding box center [516, 416] width 139 height 44
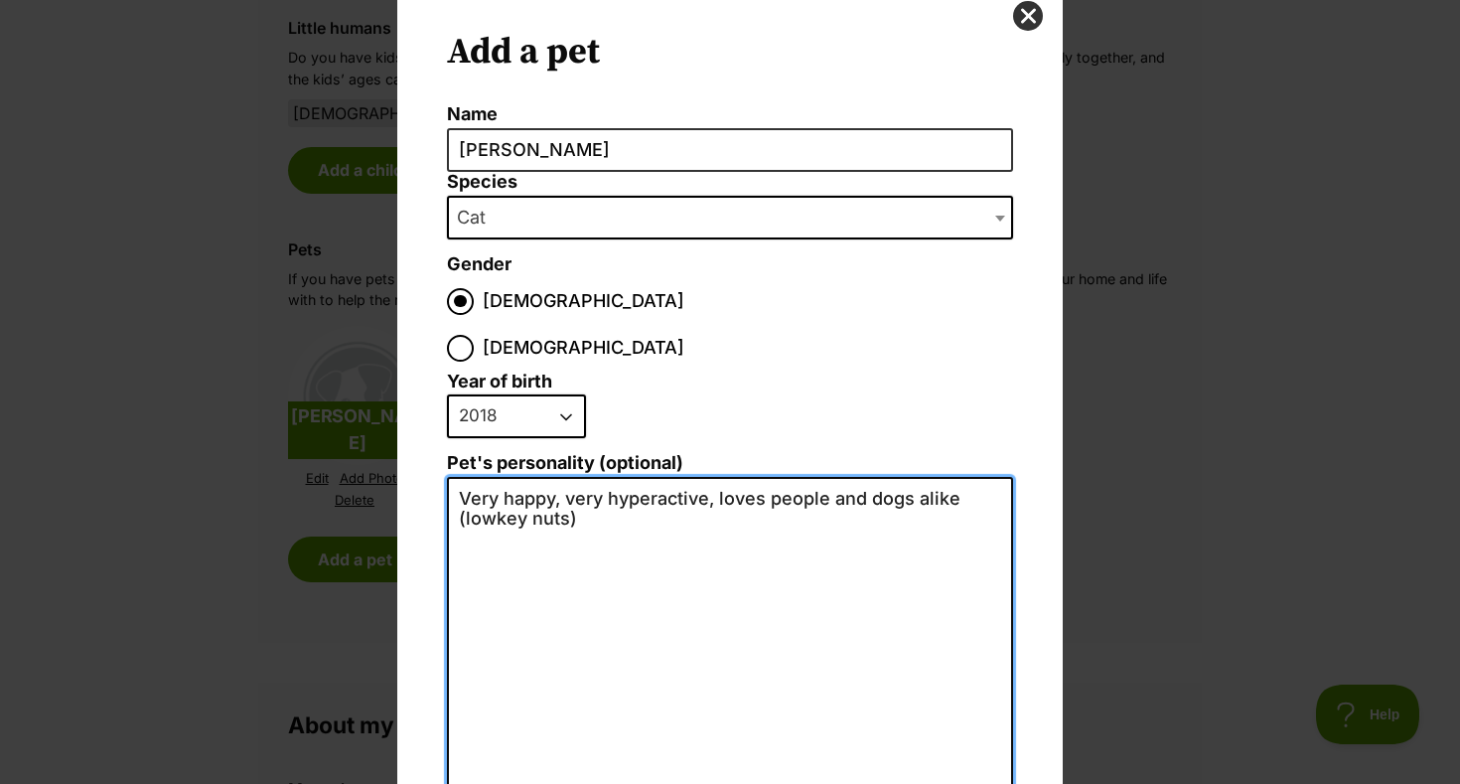
click at [521, 477] on textarea "Very happy, very hyperactive, loves people and dogs alike (lowkey nuts)" at bounding box center [730, 694] width 566 height 435
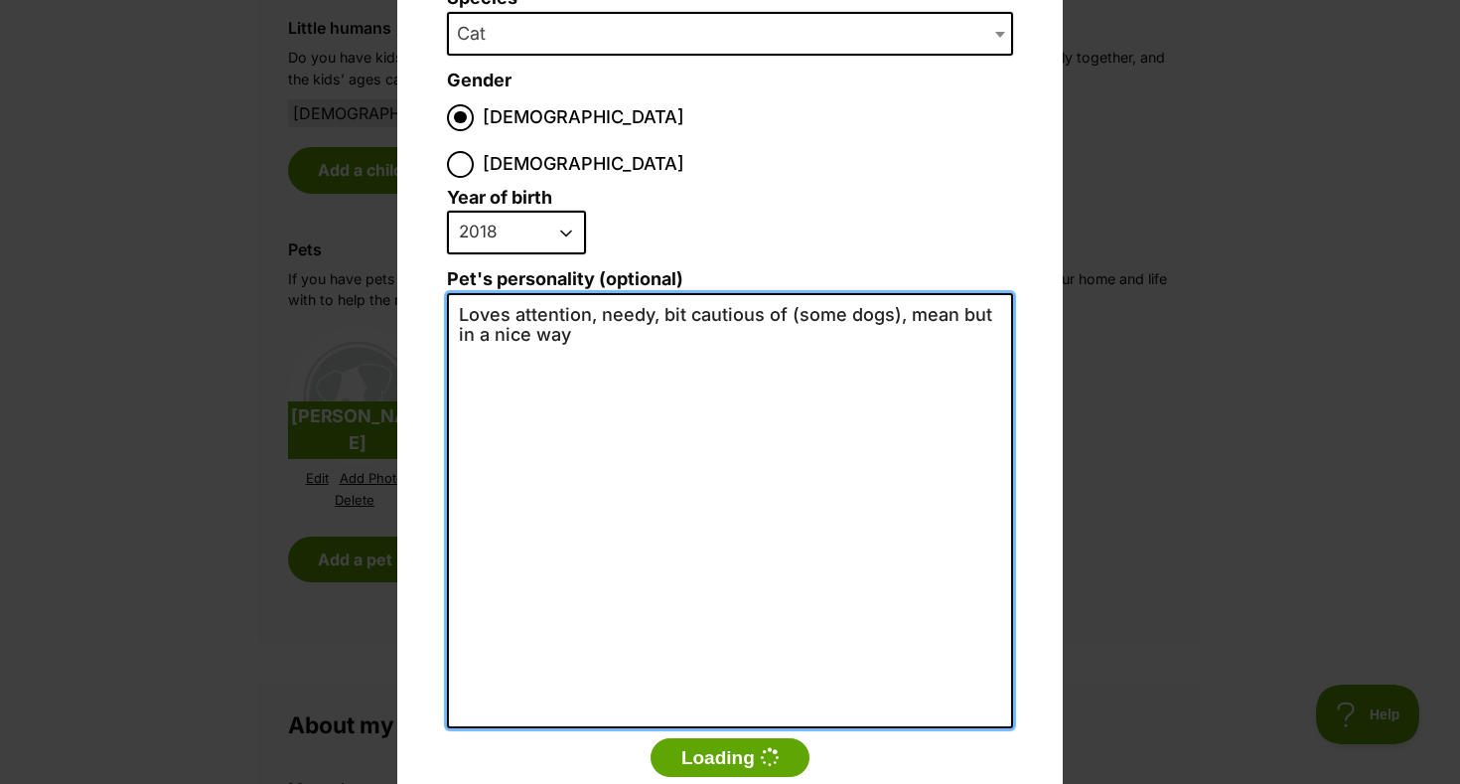
scroll to position [278, 0]
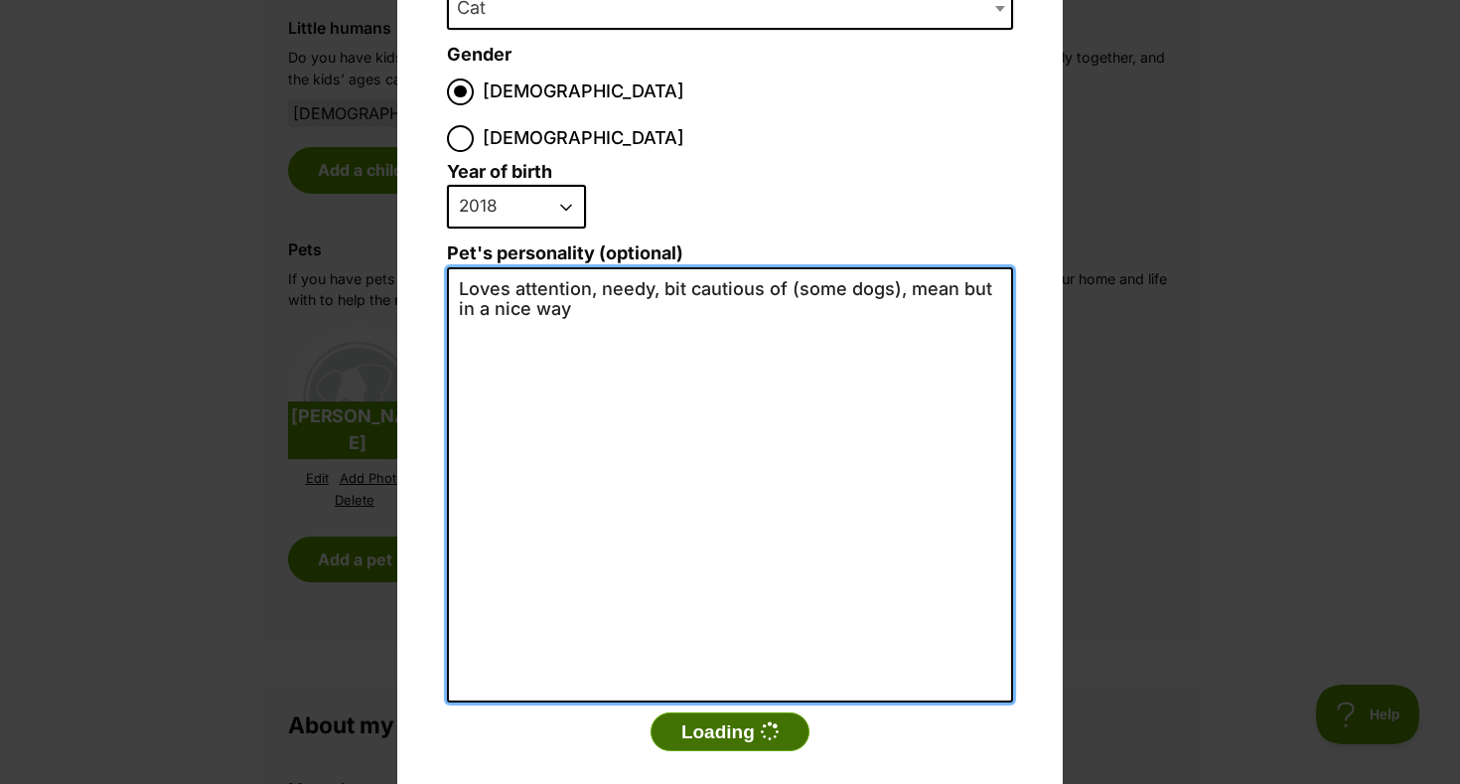
type textarea "Loves attention, needy, bit cautious of (some dogs), mean but in a nice way"
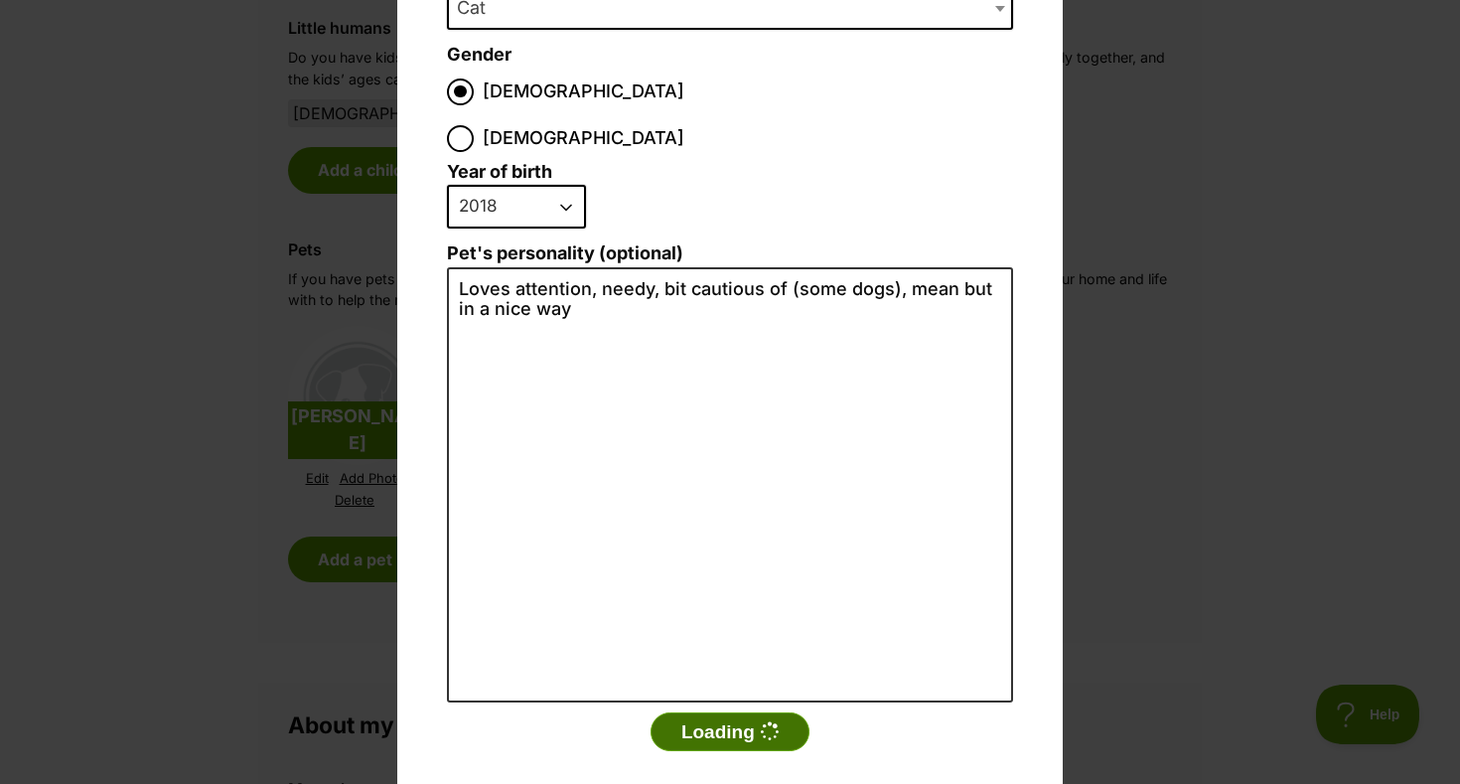
click at [746, 712] on button "Loading" at bounding box center [730, 732] width 159 height 40
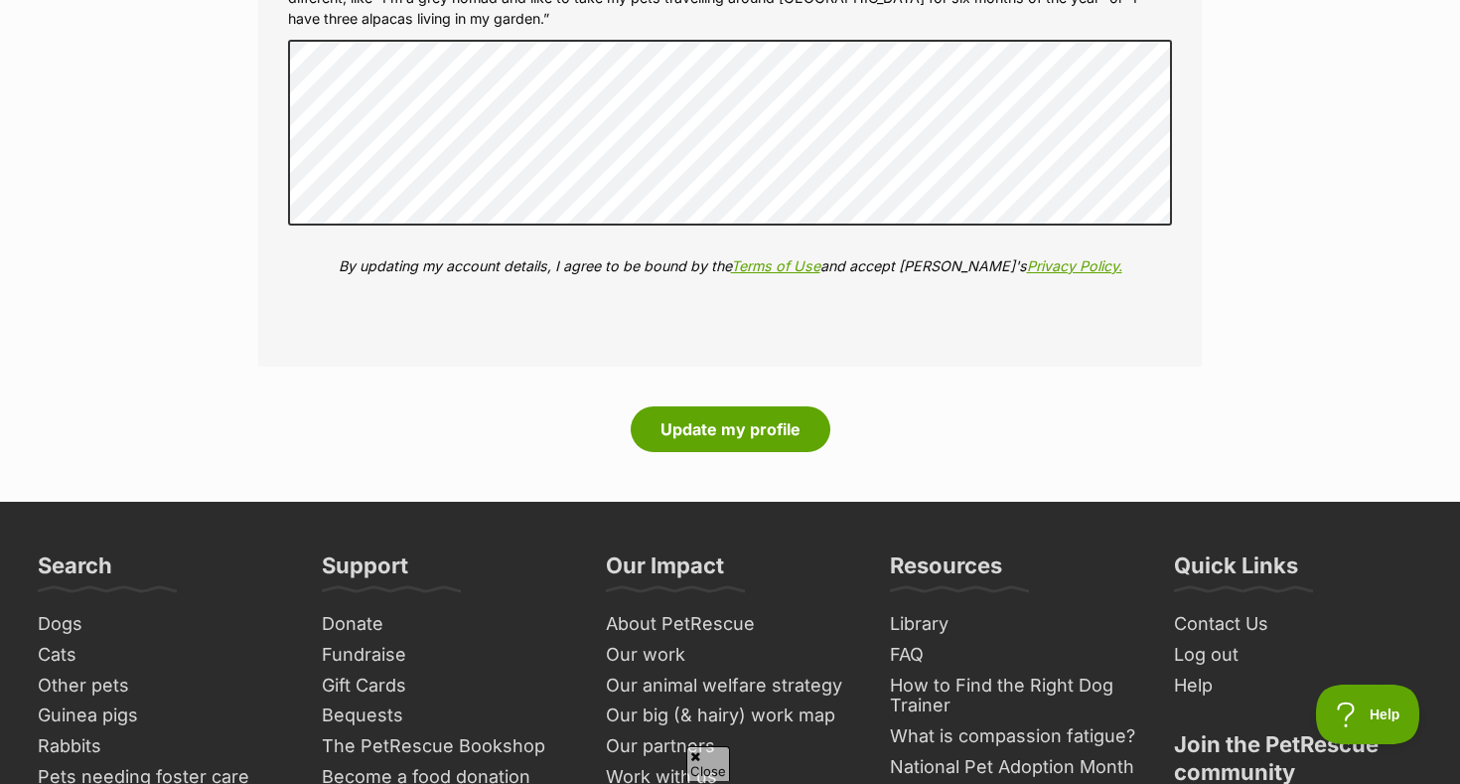
scroll to position [2599, 0]
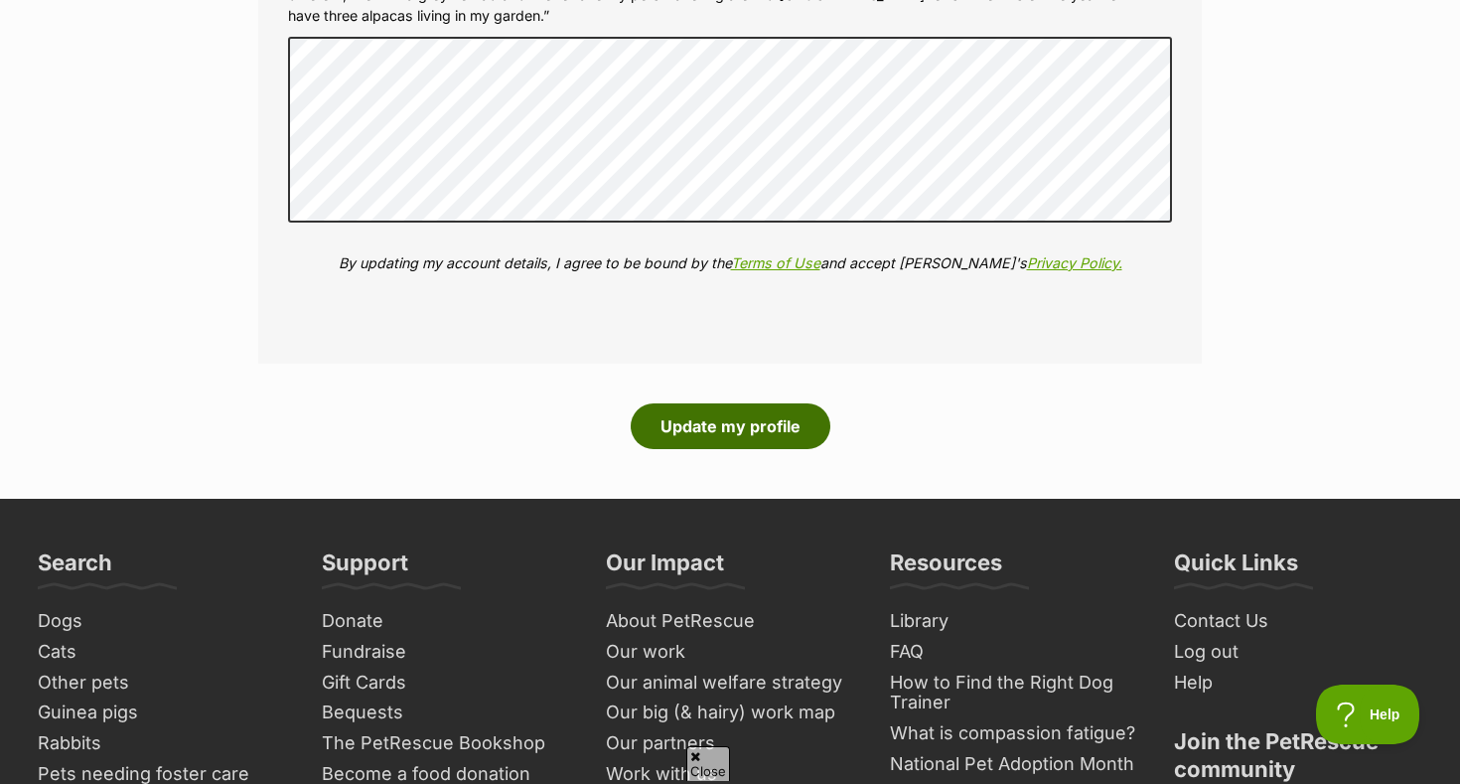
click at [775, 432] on button "Update my profile" at bounding box center [731, 426] width 200 height 46
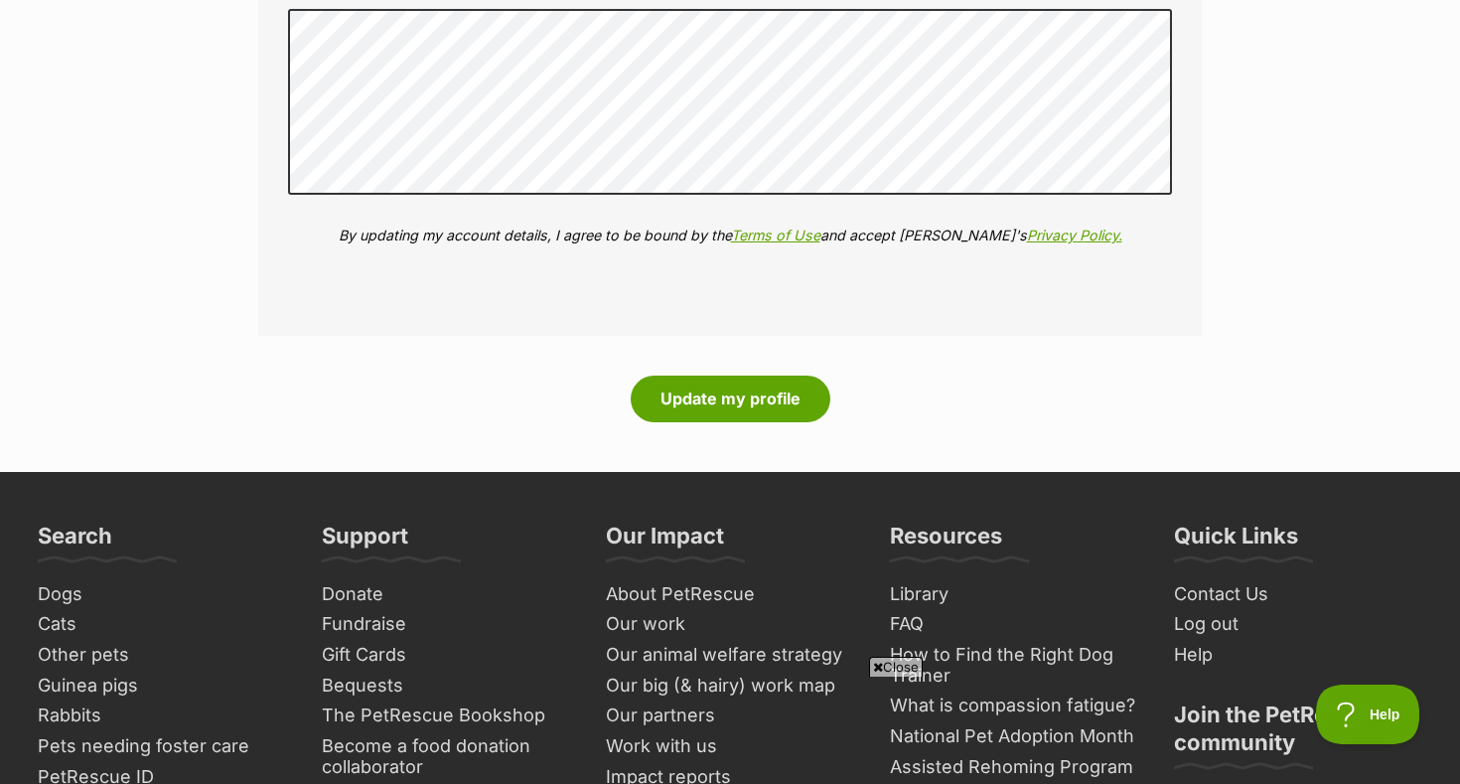
scroll to position [2703, 0]
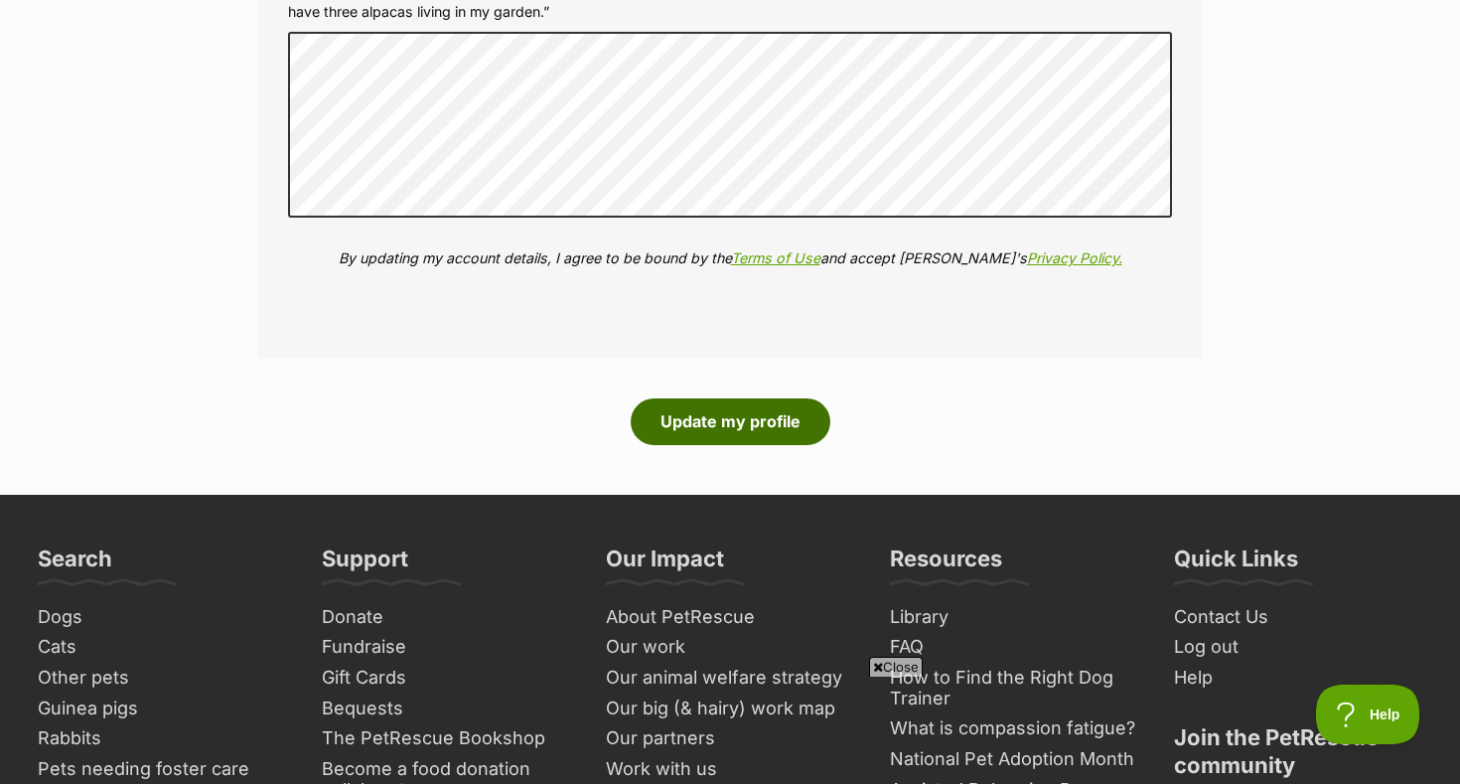
click at [735, 418] on button "Update my profile" at bounding box center [731, 421] width 200 height 46
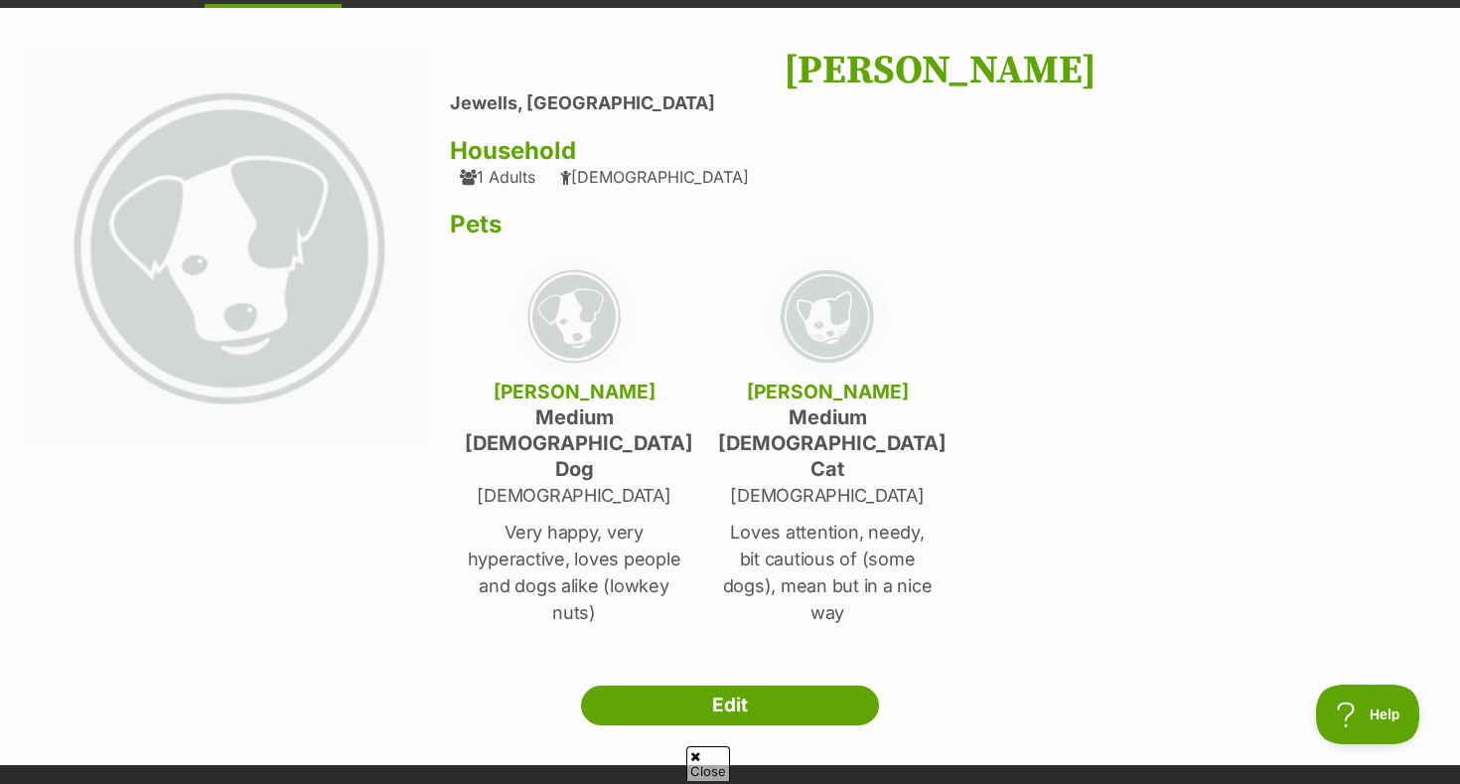
scroll to position [508, 0]
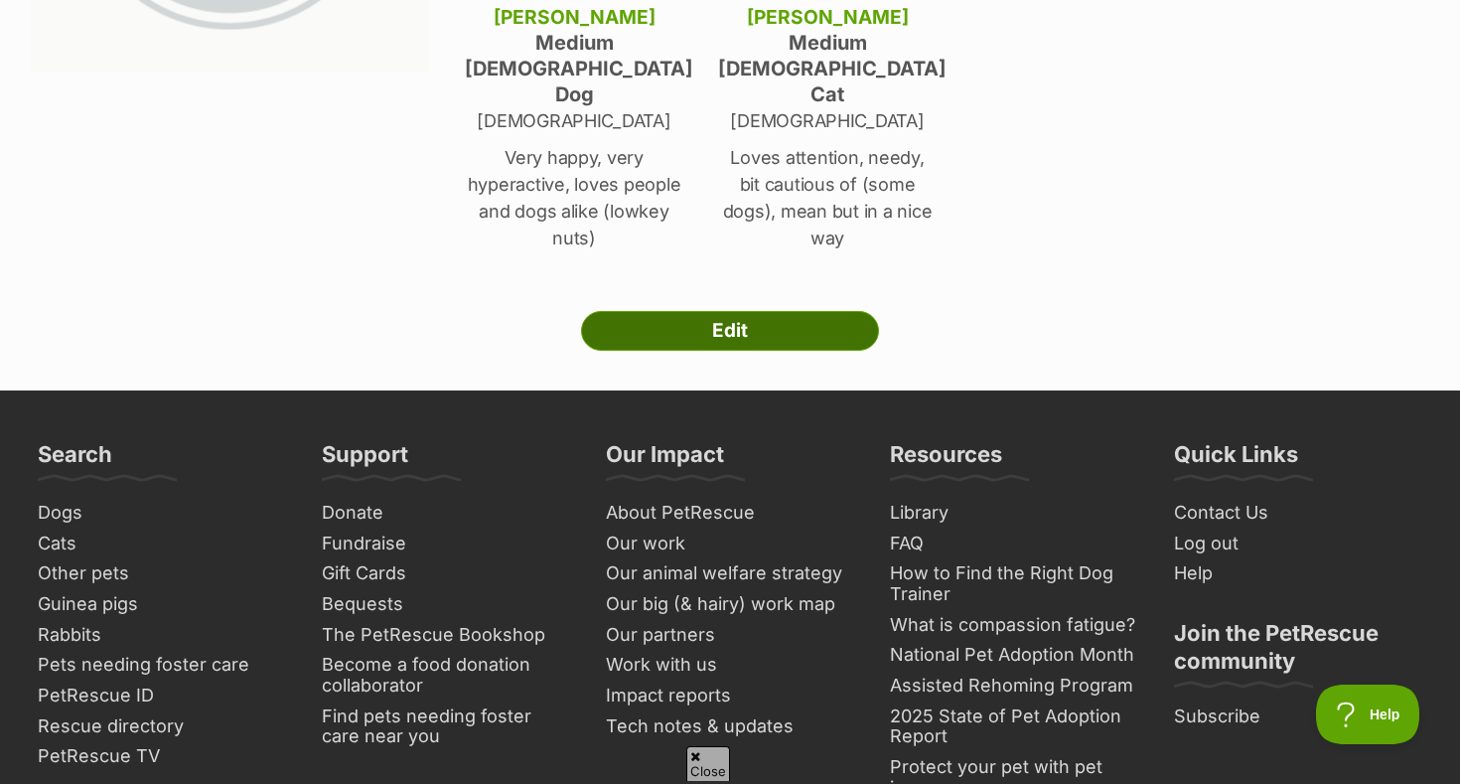
click at [770, 311] on link "Edit" at bounding box center [730, 331] width 298 height 40
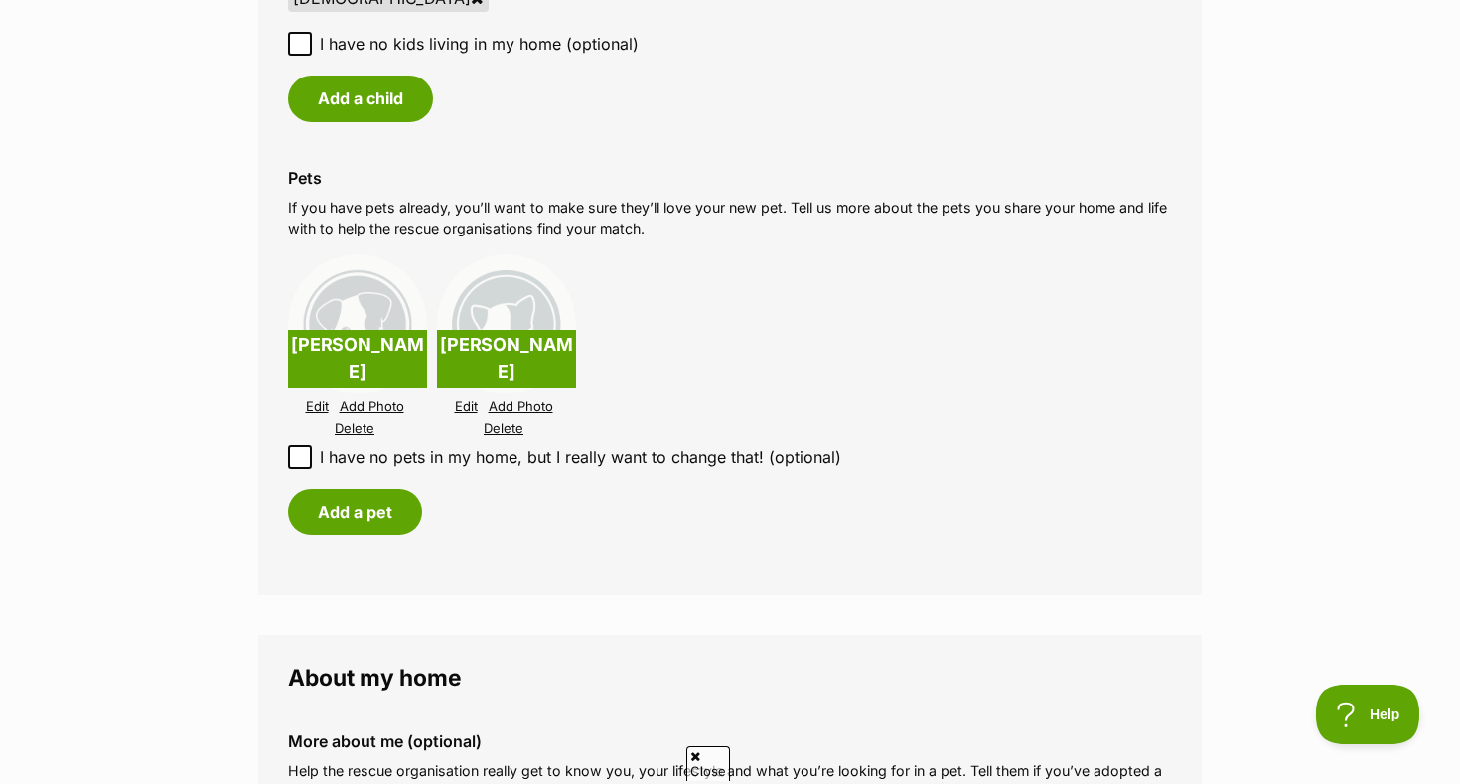
click at [309, 404] on link "Edit" at bounding box center [317, 406] width 23 height 15
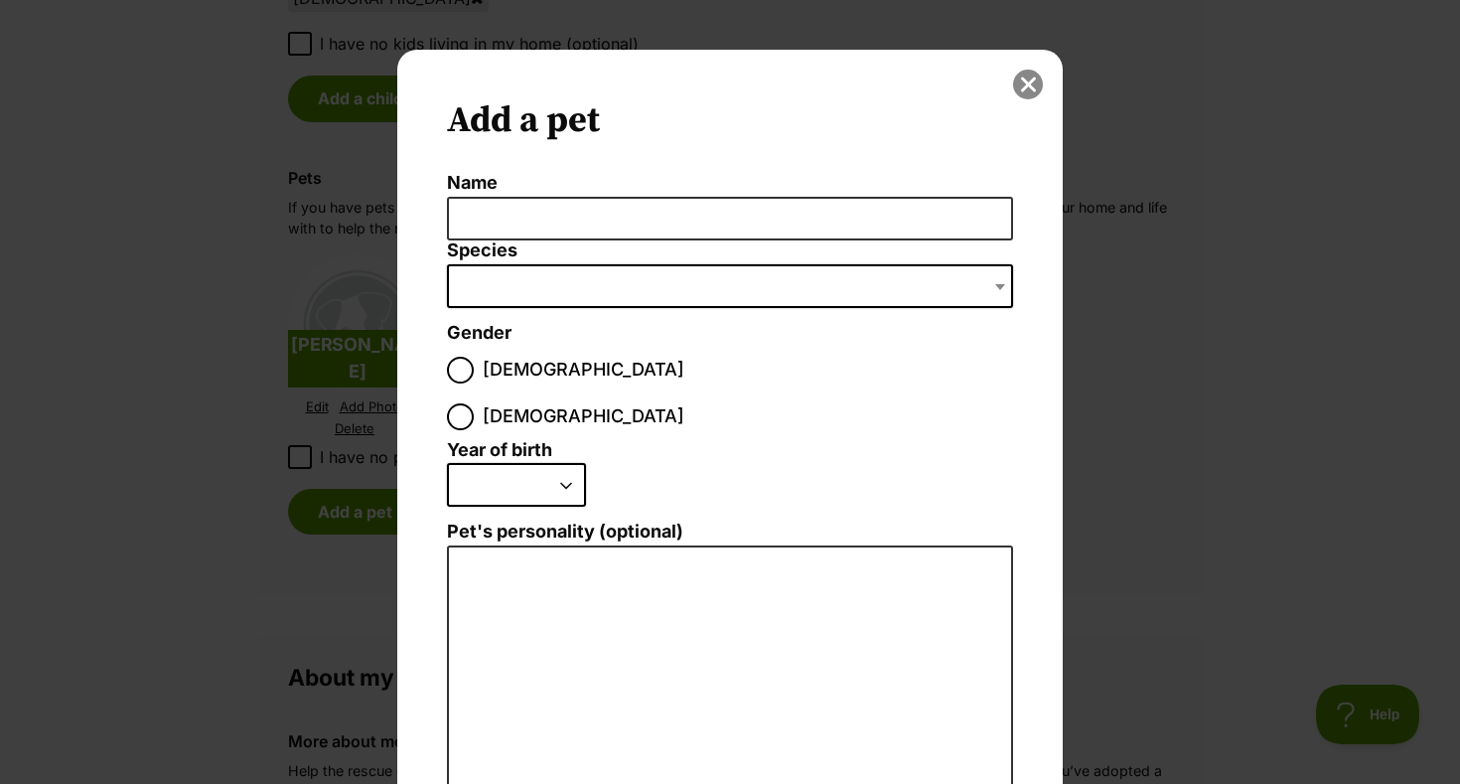
click at [1029, 77] on button "close" at bounding box center [1028, 85] width 30 height 30
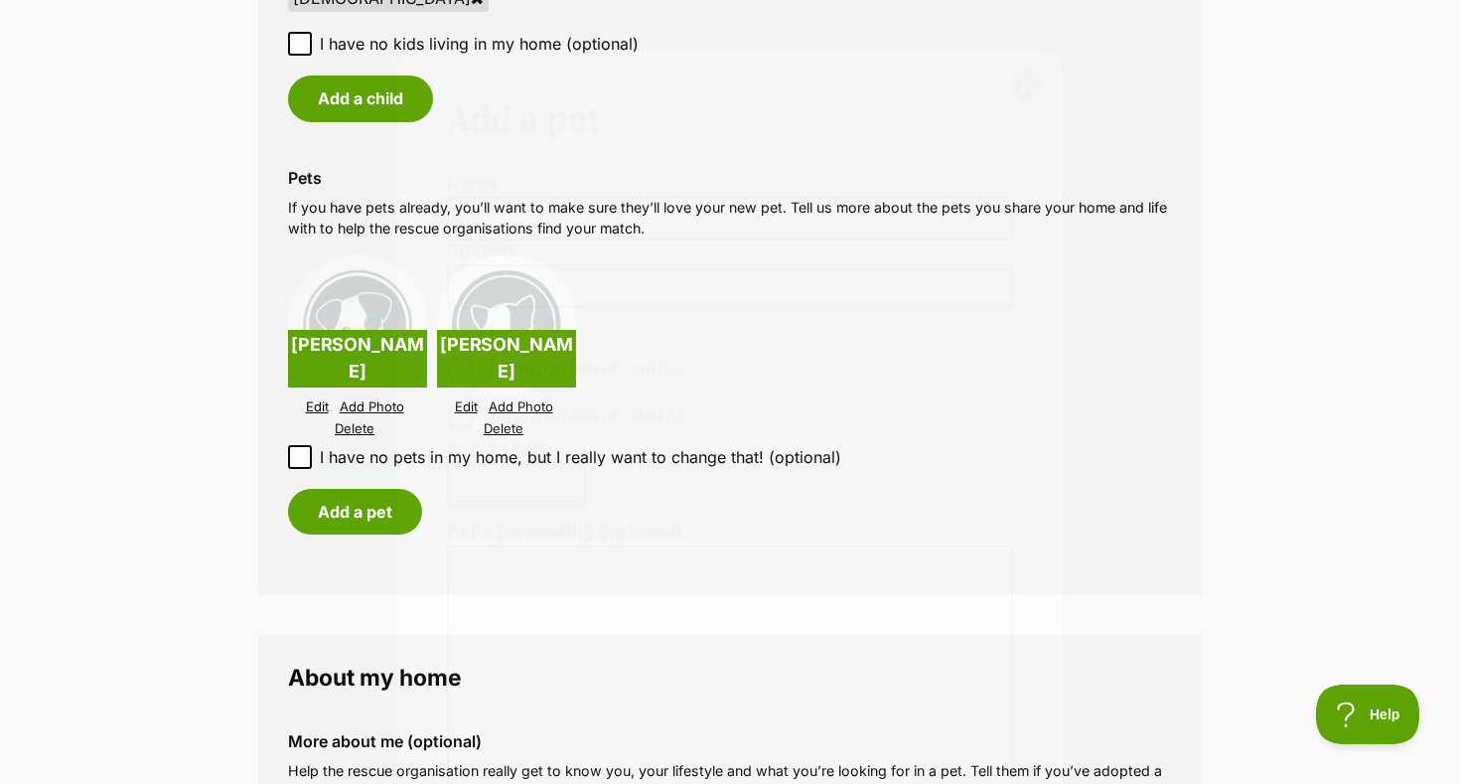
scroll to position [1828, 0]
click at [368, 316] on img at bounding box center [357, 323] width 139 height 139
click at [354, 371] on p "Chester" at bounding box center [357, 359] width 139 height 58
click at [323, 411] on link "Edit" at bounding box center [317, 406] width 23 height 15
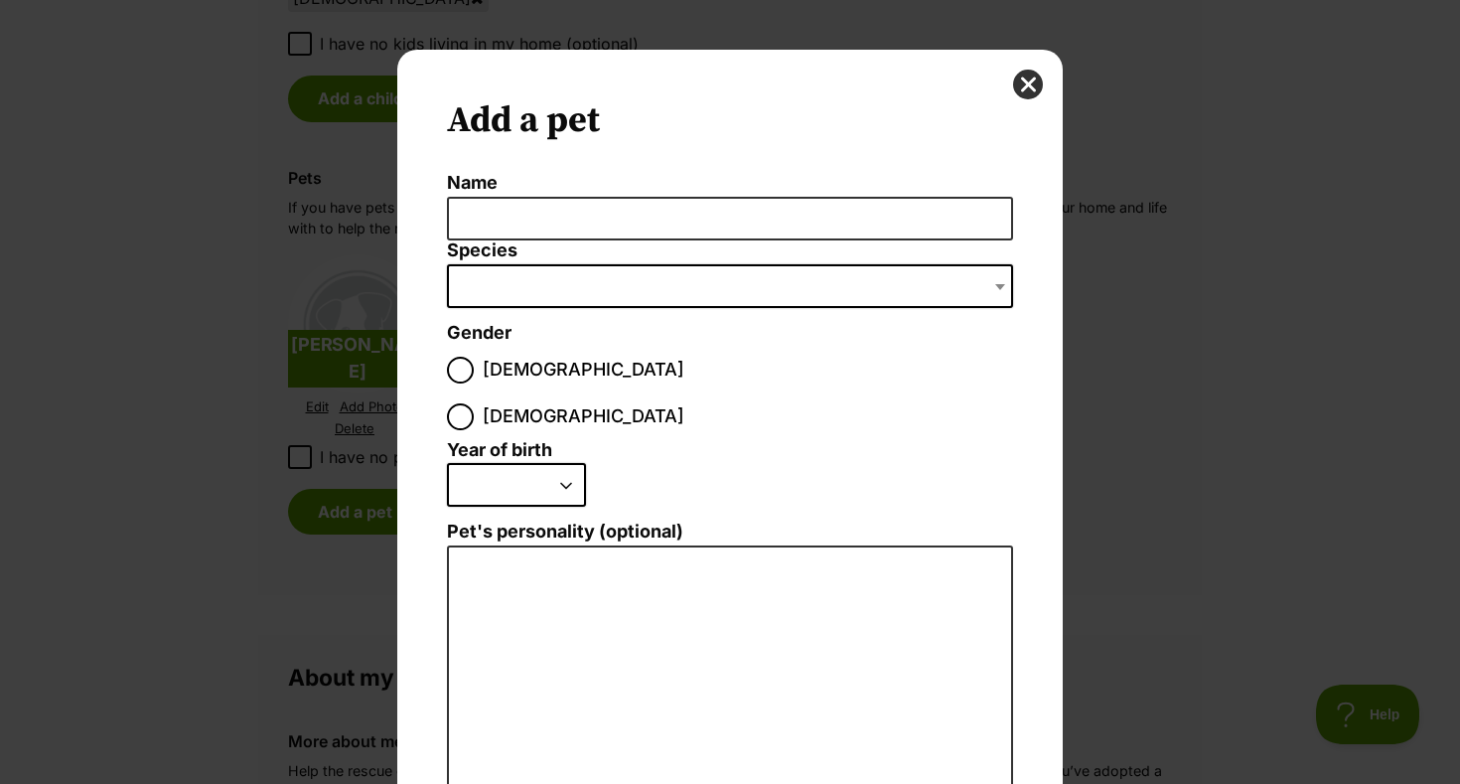
scroll to position [0, 0]
click at [1024, 87] on button "close" at bounding box center [1028, 85] width 30 height 30
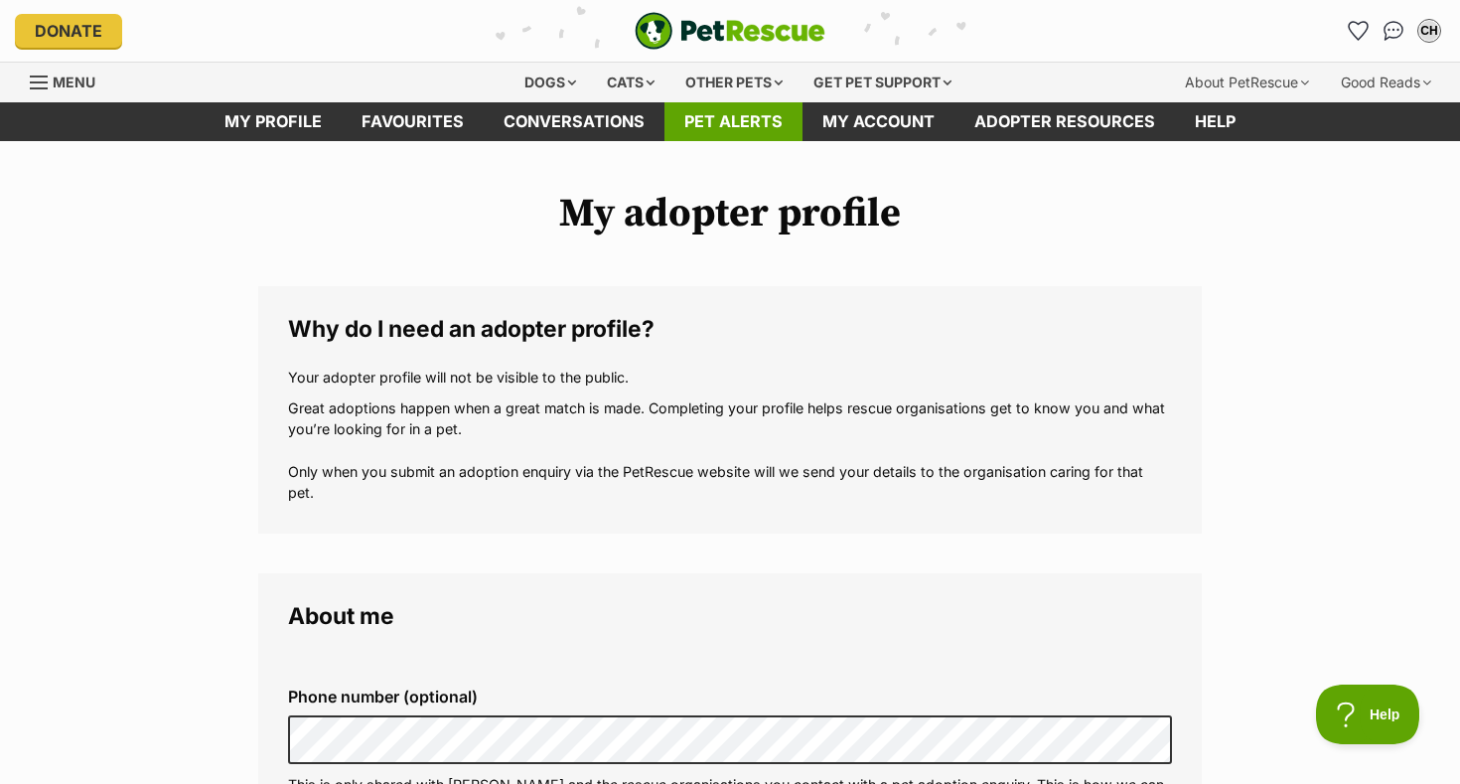
click at [734, 122] on link "Pet alerts" at bounding box center [733, 121] width 138 height 39
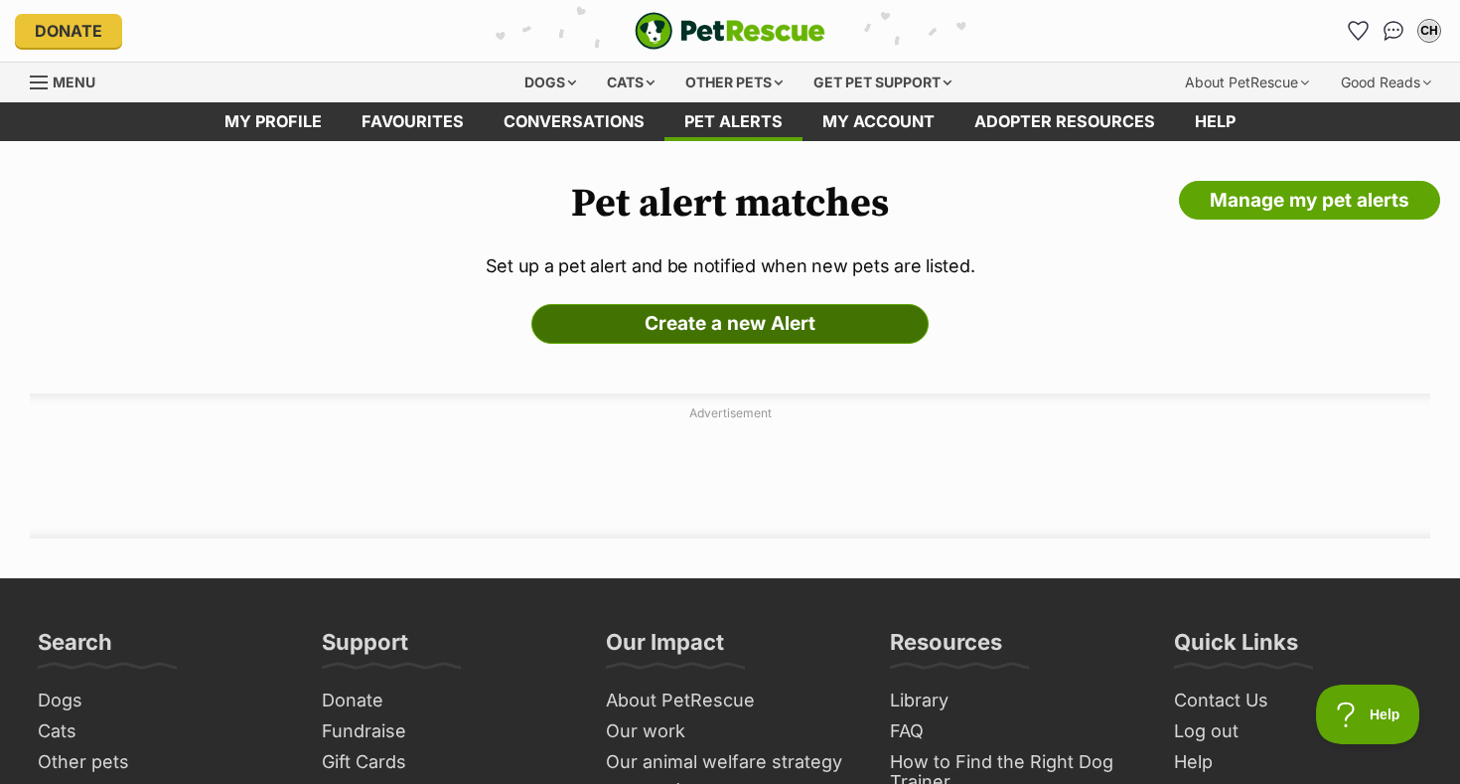
click at [744, 314] on link "Create a new Alert" at bounding box center [729, 324] width 397 height 40
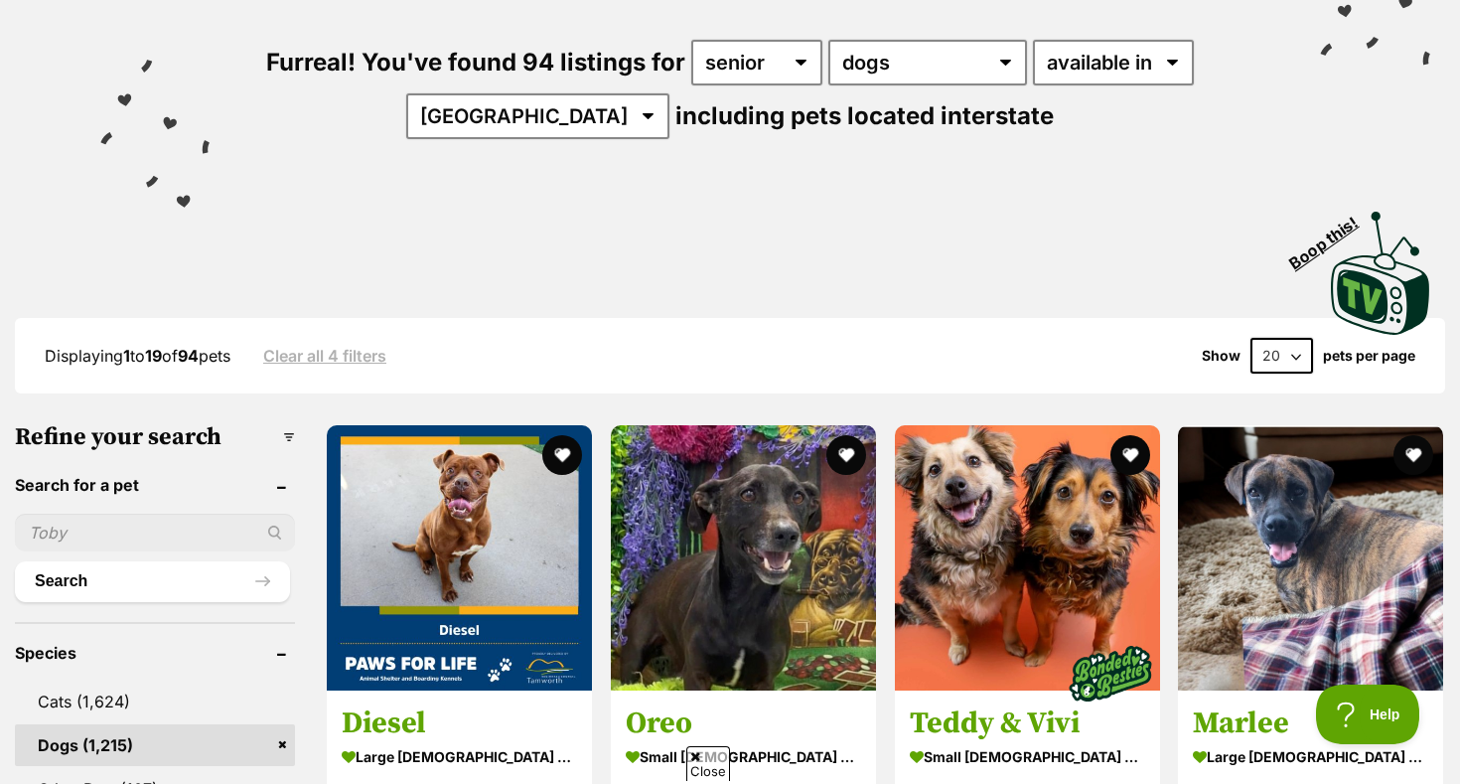
scroll to position [279, 0]
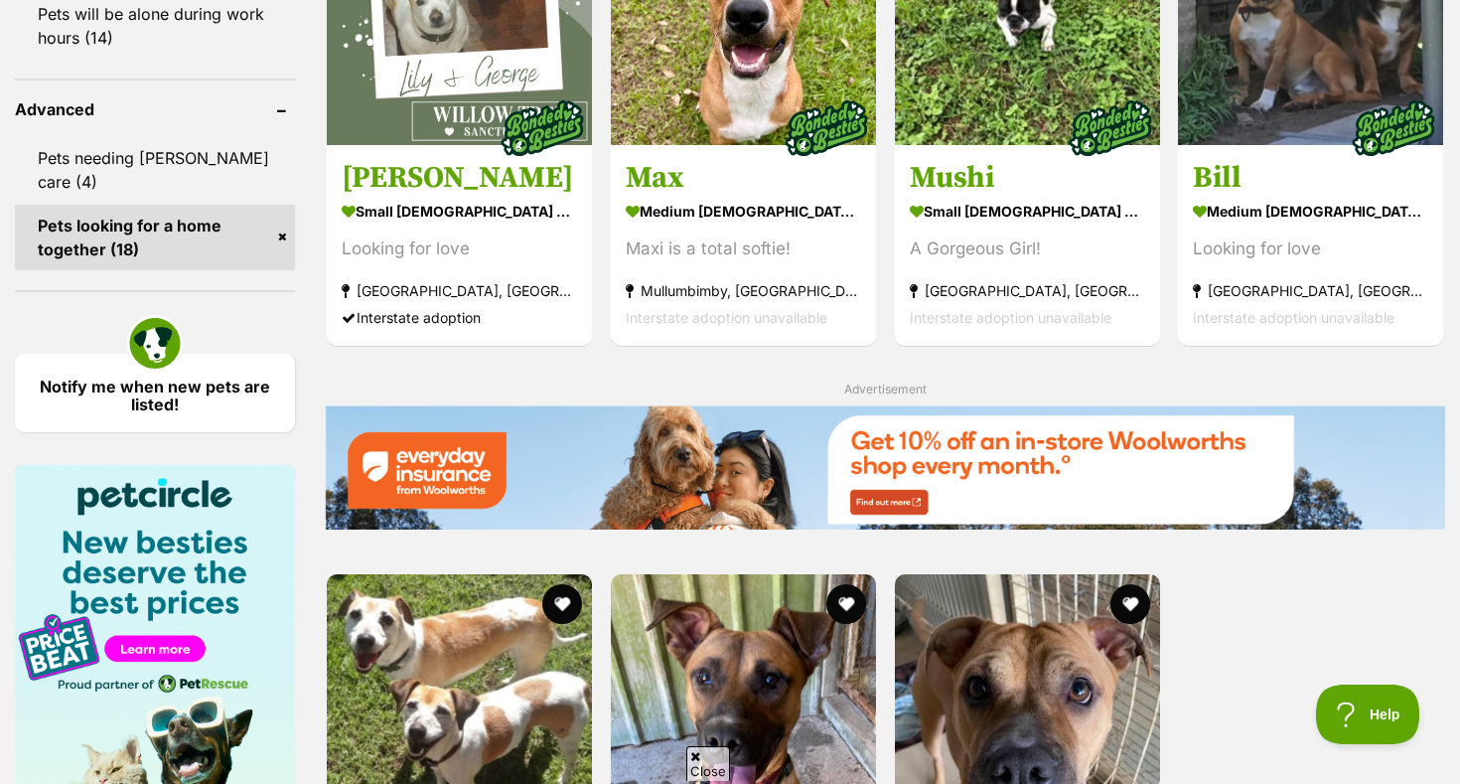
scroll to position [2598, 0]
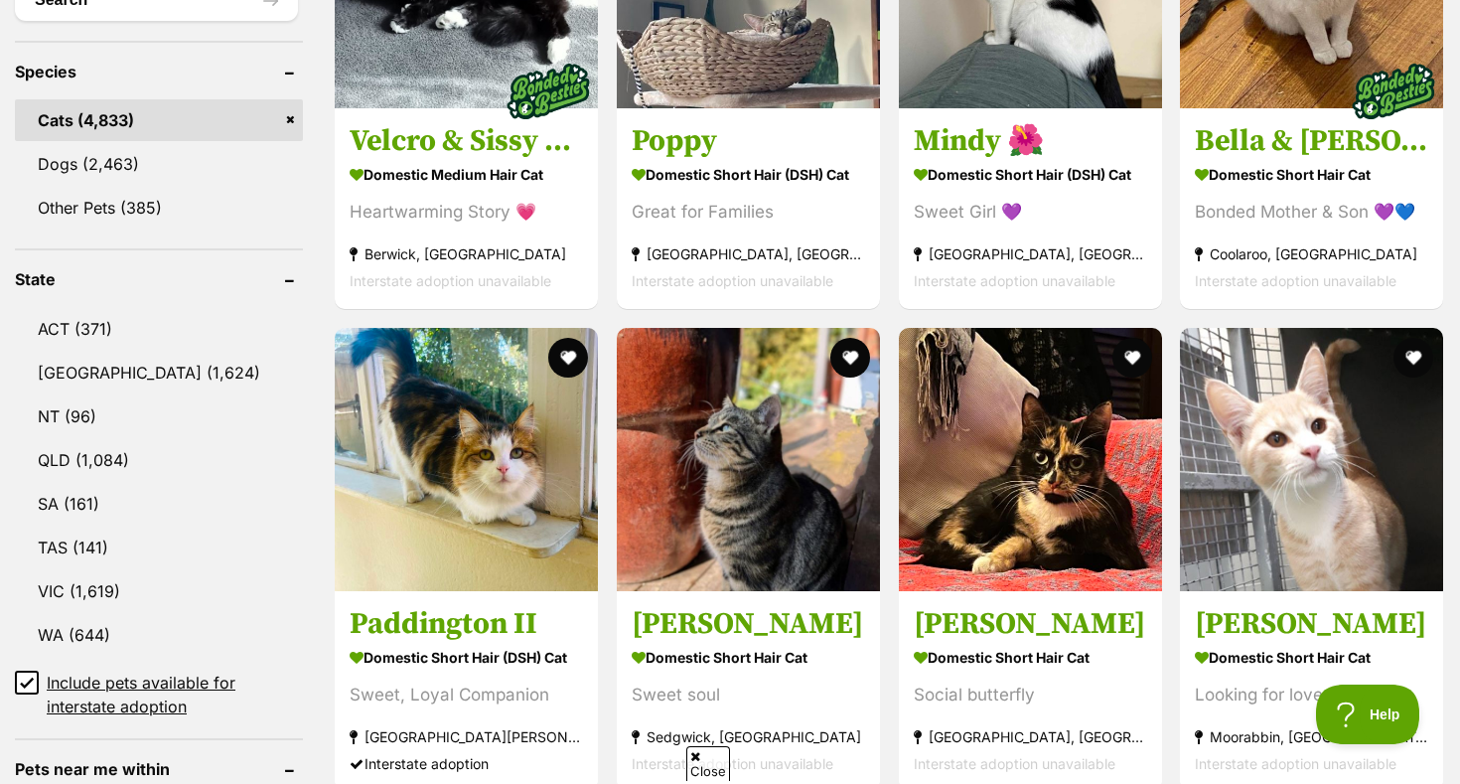
scroll to position [832, 0]
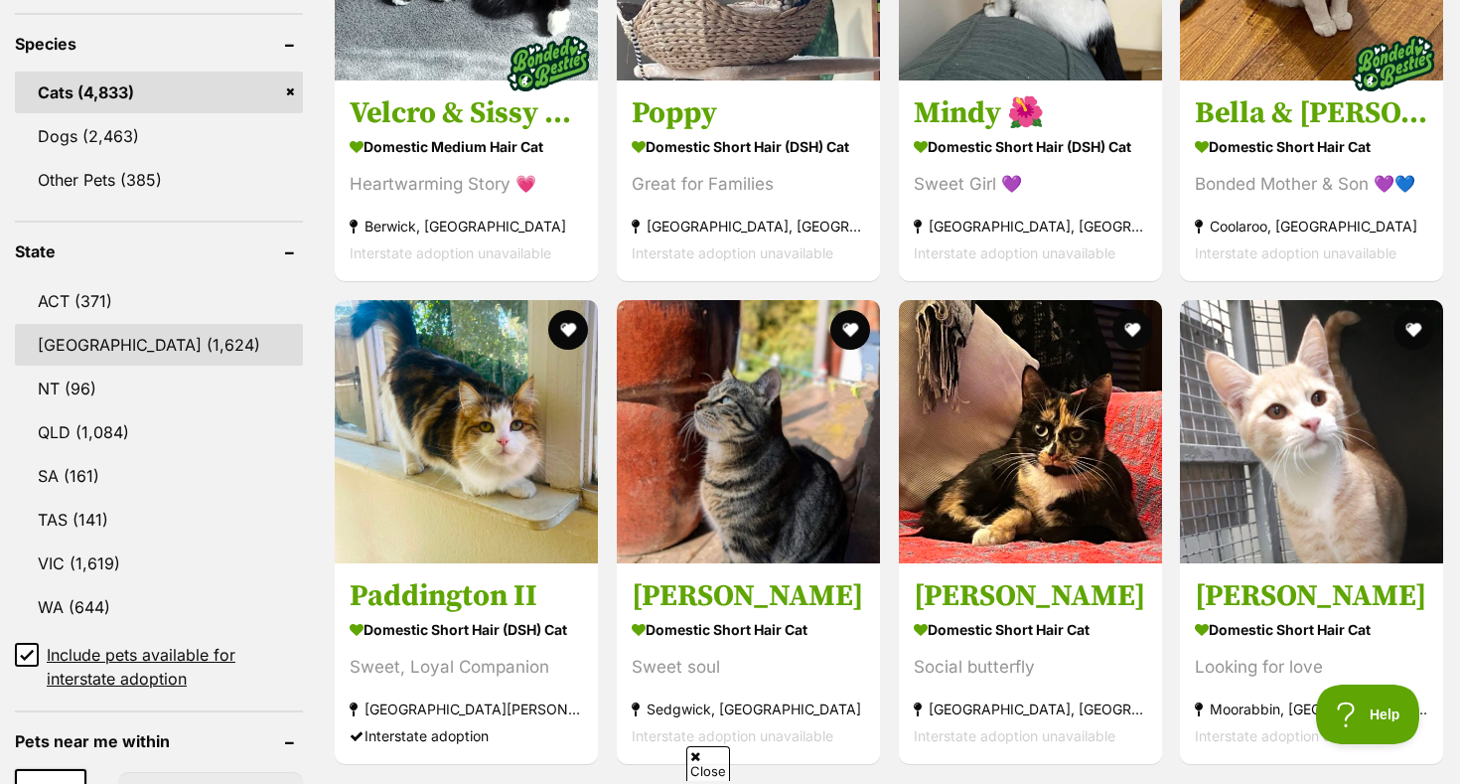
click at [151, 344] on link "[GEOGRAPHIC_DATA] (1,624)" at bounding box center [159, 345] width 288 height 42
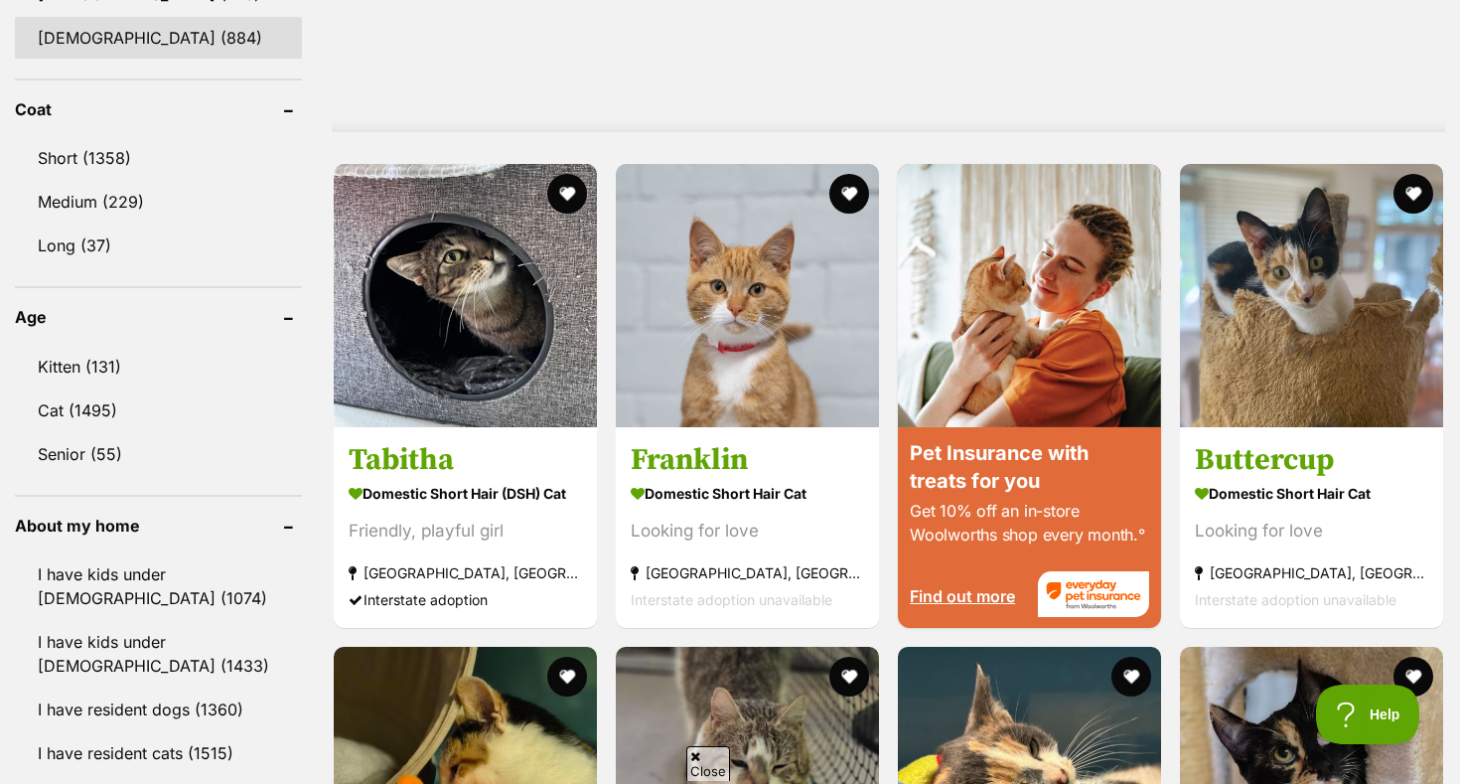
scroll to position [2009, 0]
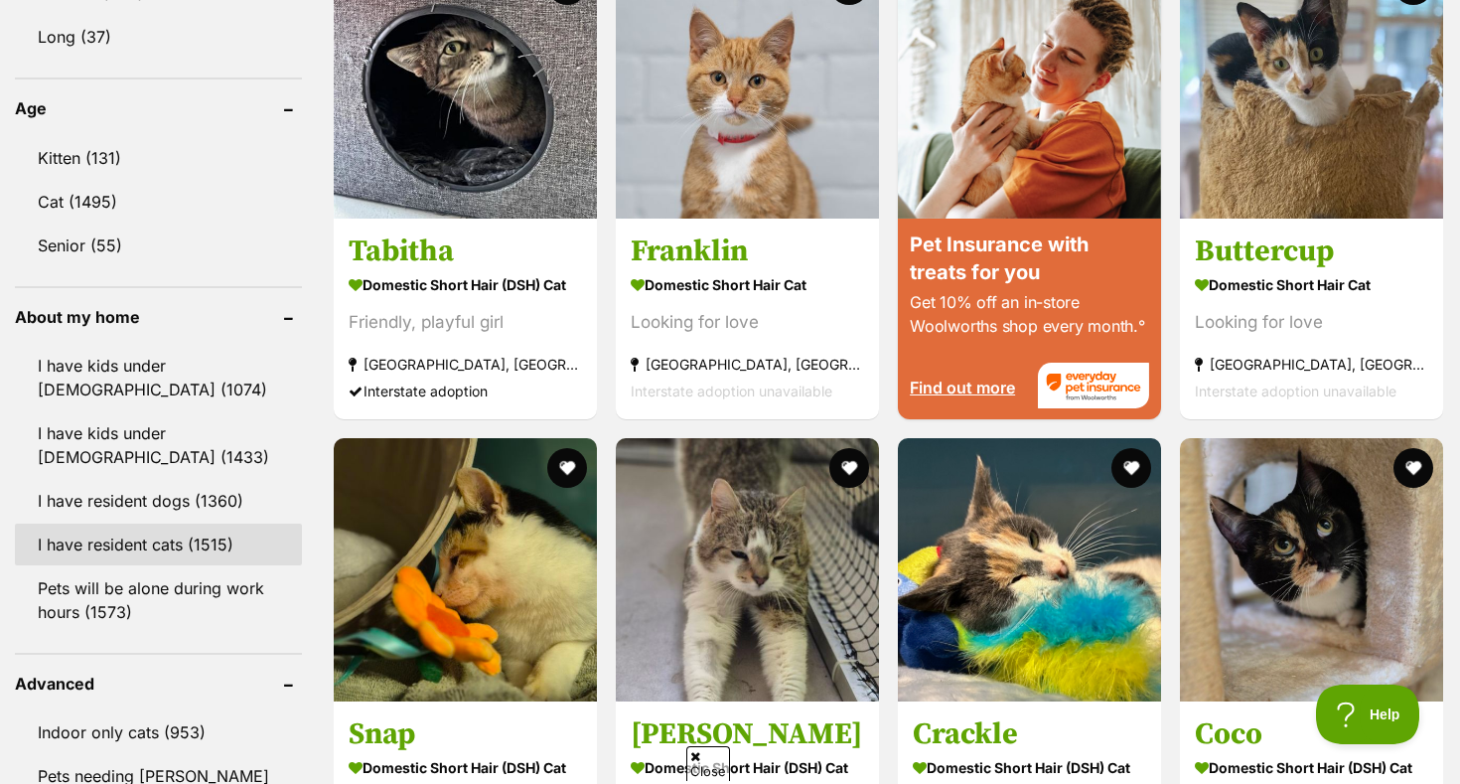
click at [131, 535] on link "I have resident cats (1515)" at bounding box center [158, 544] width 287 height 42
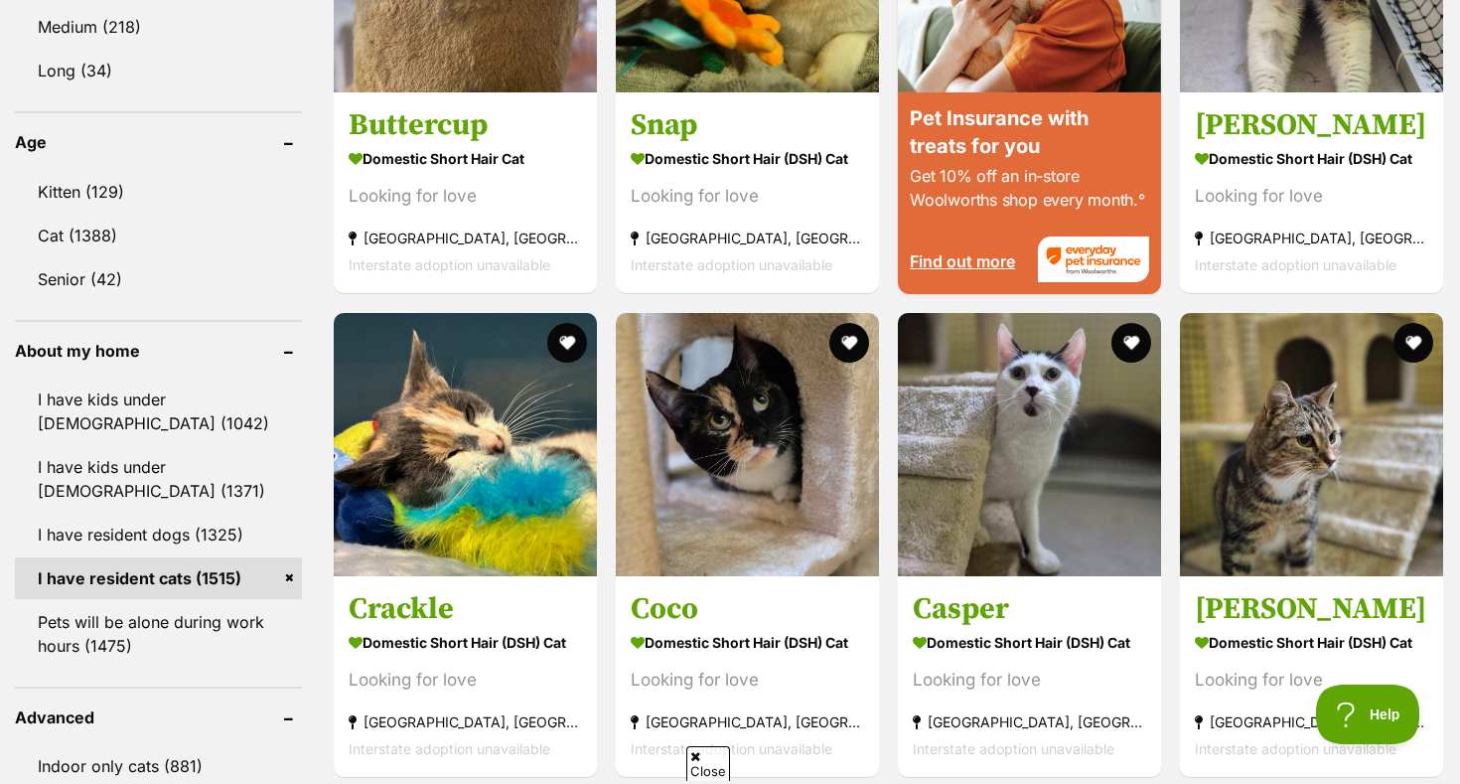
scroll to position [2056, 0]
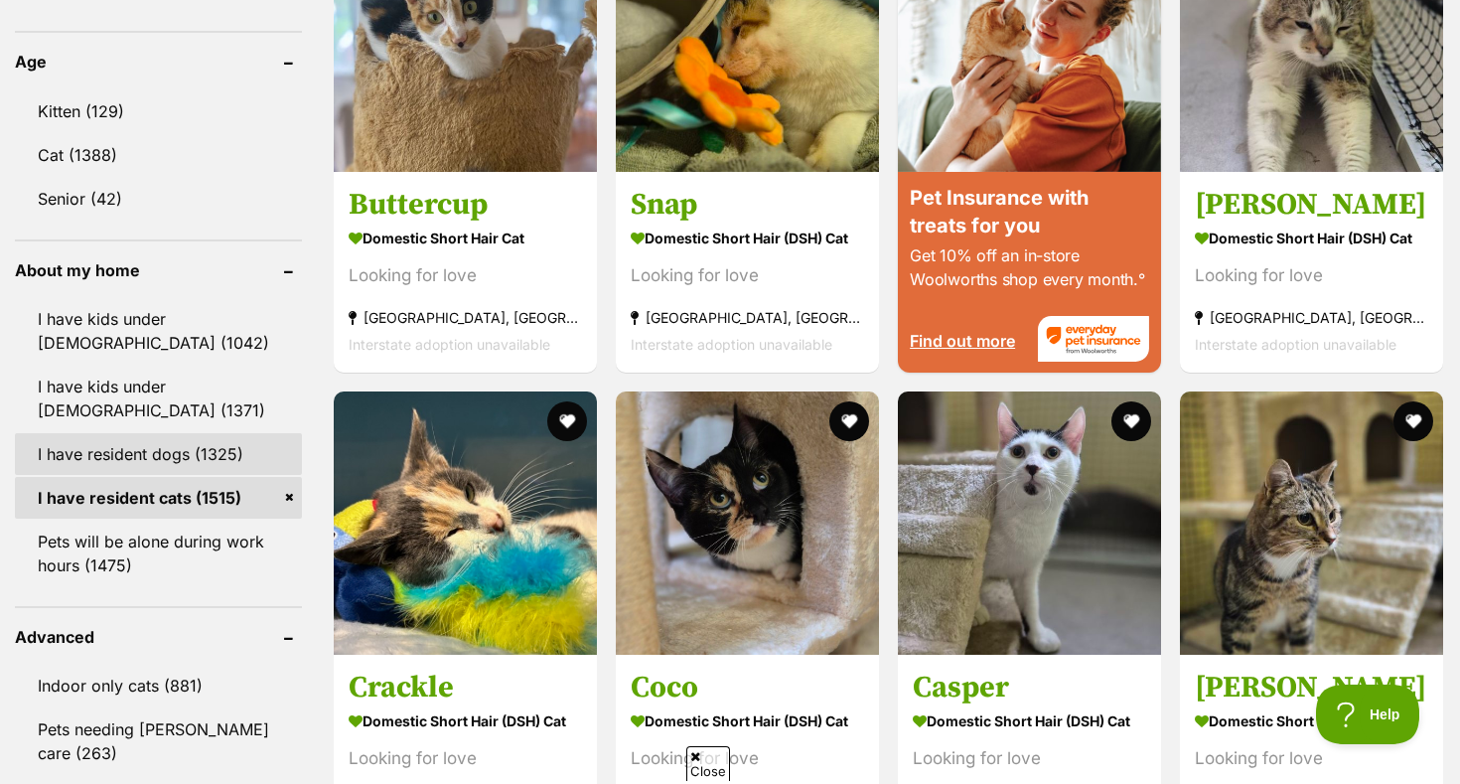
click at [121, 439] on link "I have resident dogs (1325)" at bounding box center [158, 454] width 287 height 42
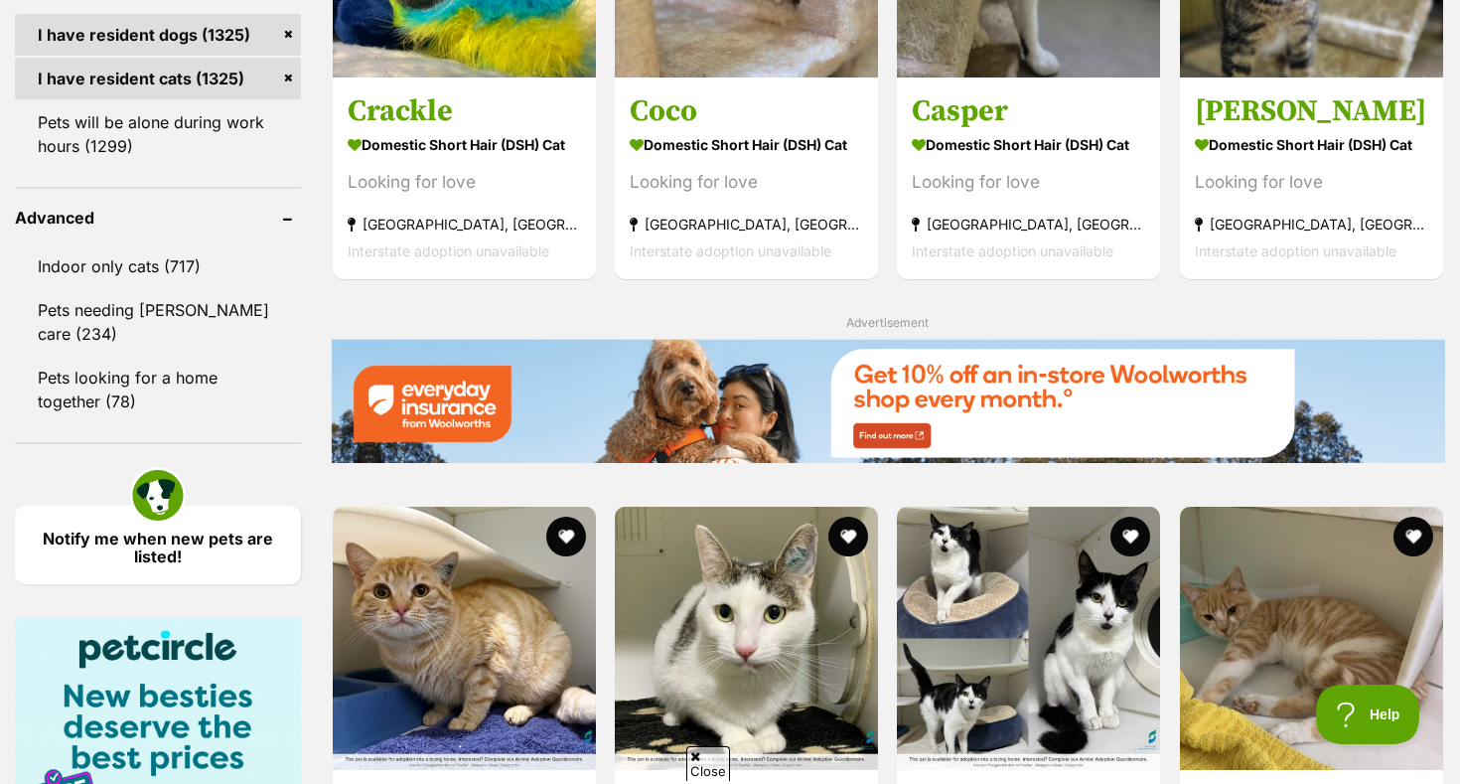
scroll to position [2555, 0]
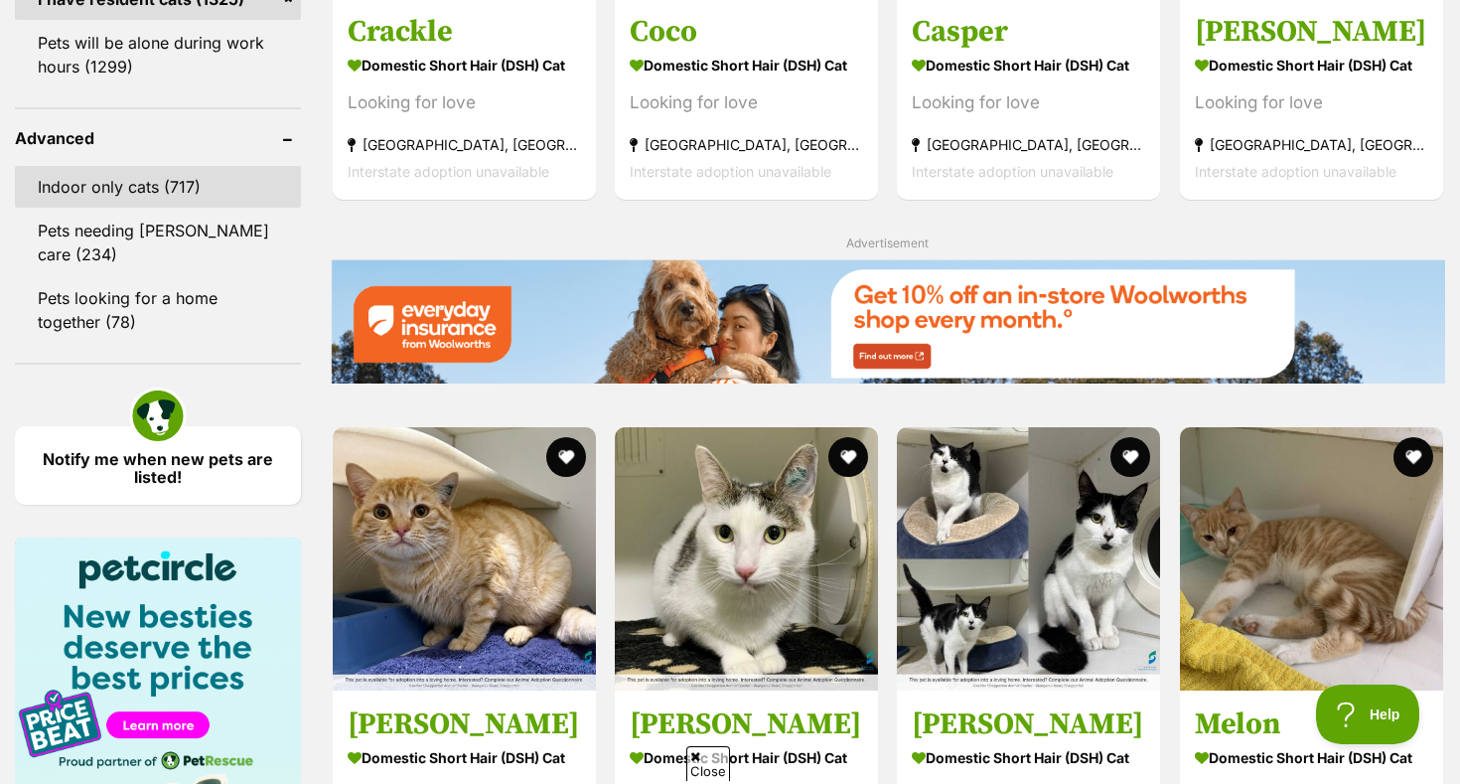
click at [135, 189] on link "Indoor only cats (717)" at bounding box center [158, 187] width 286 height 42
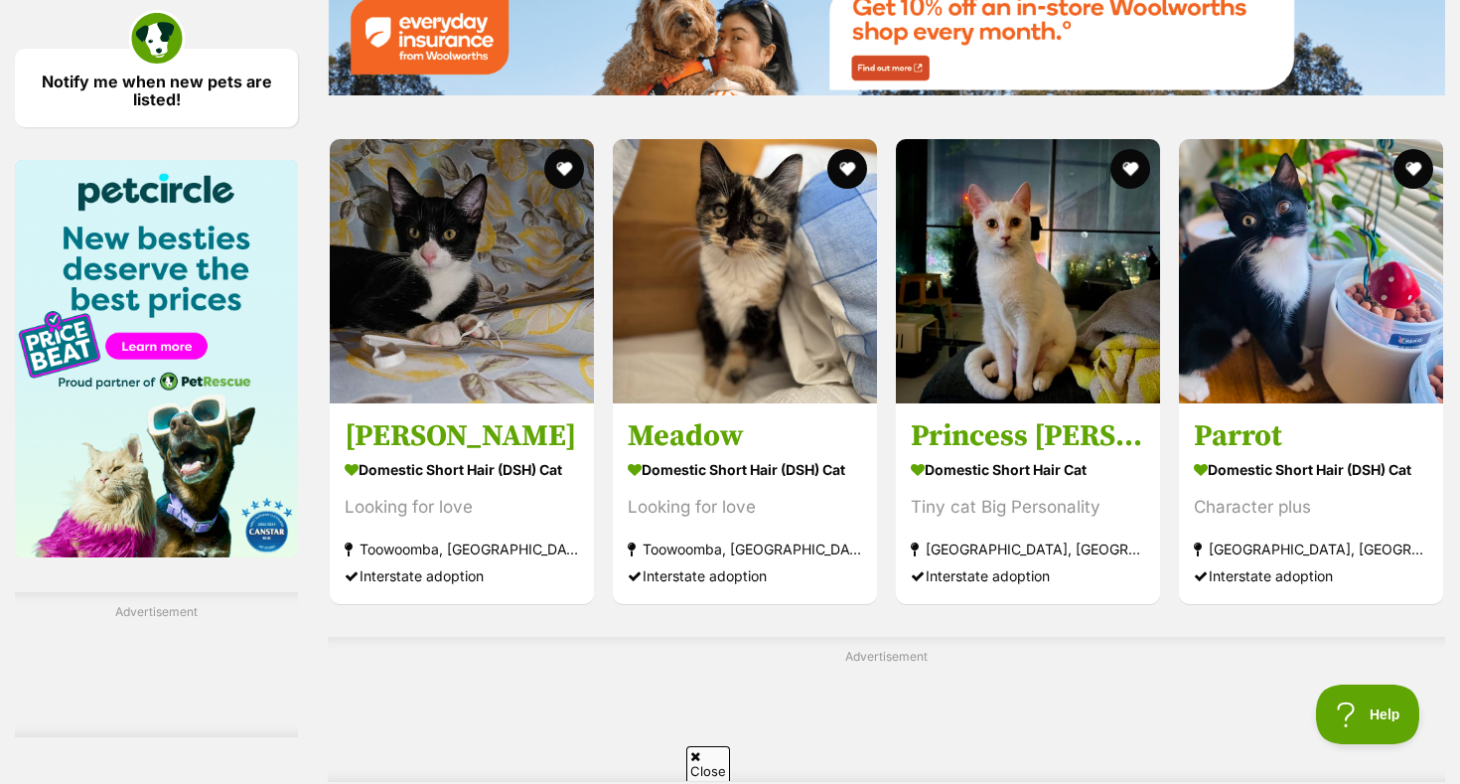
scroll to position [2866, 0]
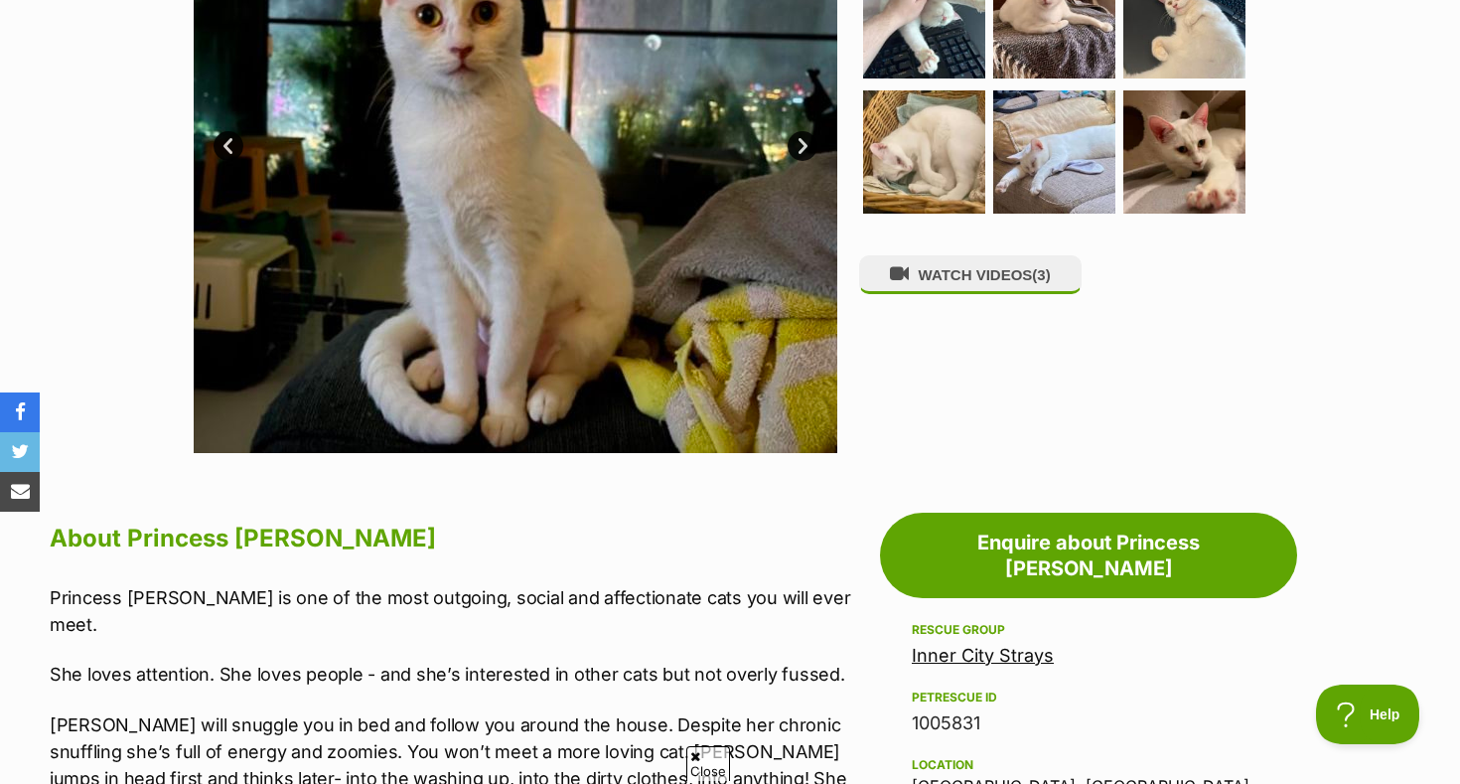
scroll to position [608, 0]
